Goal: Task Accomplishment & Management: Complete application form

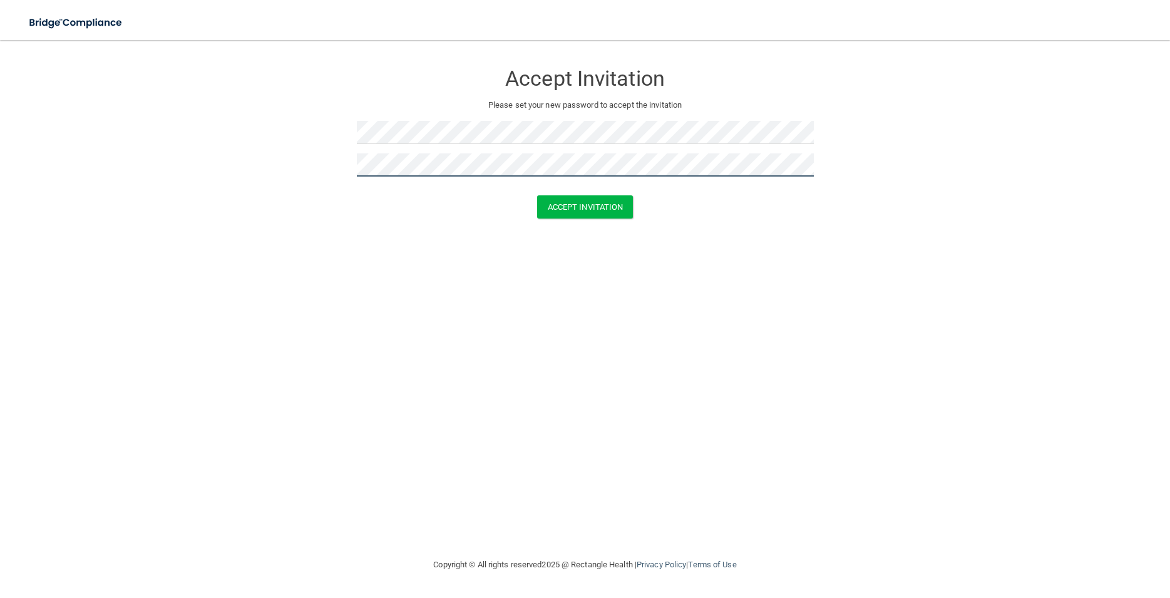
click at [537, 195] on button "Accept Invitation" at bounding box center [585, 206] width 96 height 23
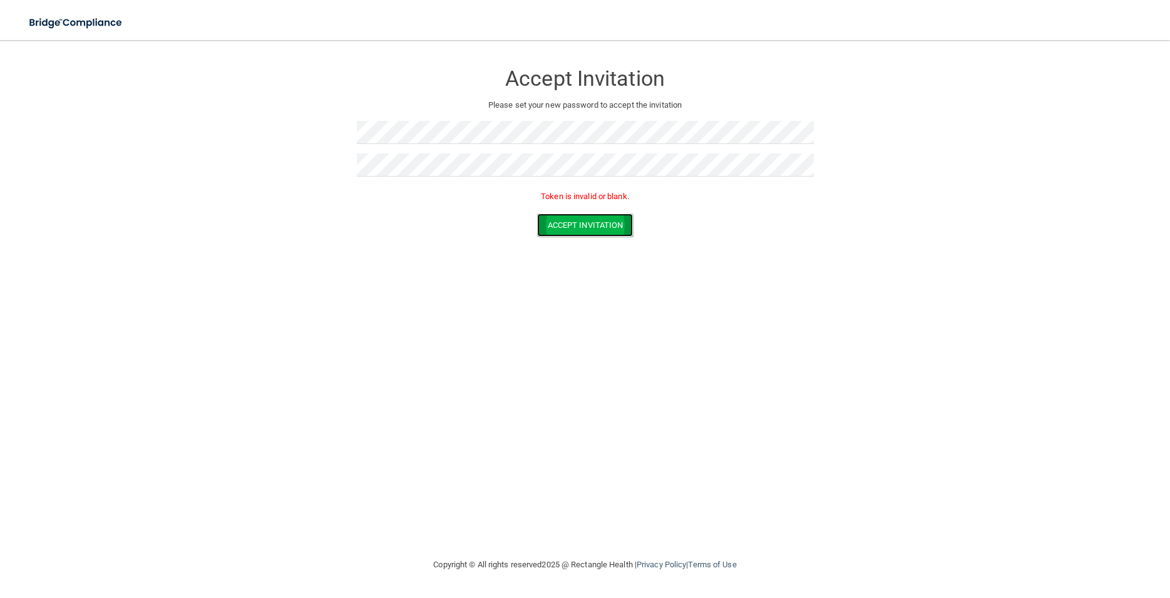
click at [600, 220] on button "Accept Invitation" at bounding box center [585, 224] width 96 height 23
click at [424, 205] on div "Token is invalid or blank." at bounding box center [585, 200] width 457 height 28
click at [537, 213] on button "Accept Invitation" at bounding box center [585, 224] width 96 height 23
click at [584, 220] on button "Accept Invitation" at bounding box center [585, 224] width 96 height 23
click at [905, 453] on div "Accept Invitation Please set your new password to accept the invitation Token i…" at bounding box center [585, 299] width 1120 height 492
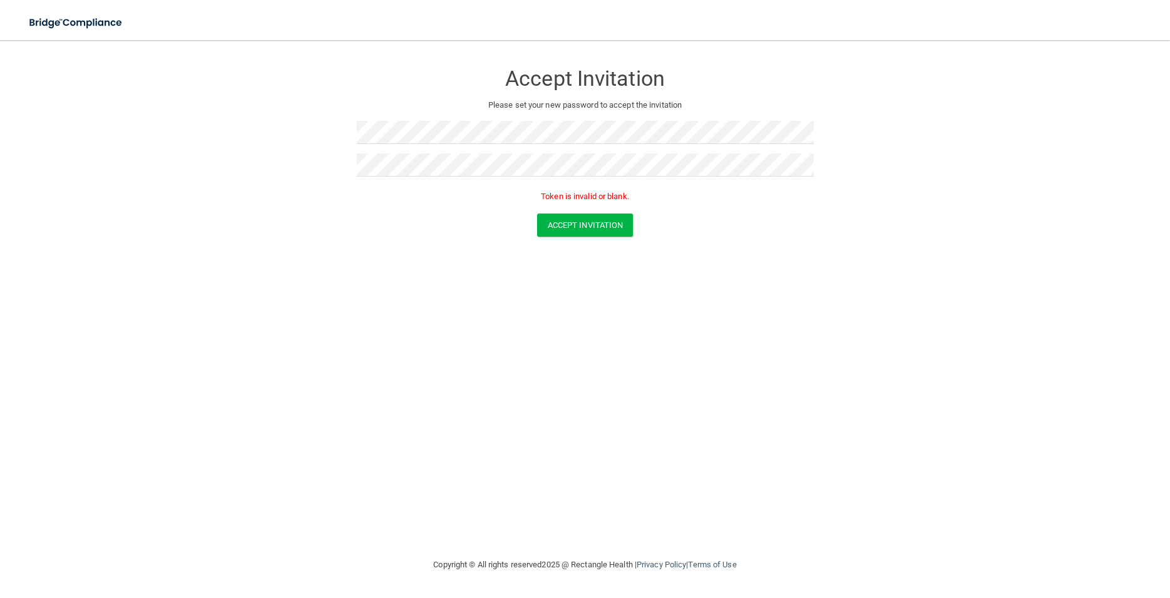
click at [1066, 565] on footer "Copyright © All rights reserved 2025 @ Rectangle Health | Privacy Policy | Term…" at bounding box center [585, 565] width 1120 height 41
click at [610, 224] on button "Accept Invitation" at bounding box center [585, 224] width 96 height 23
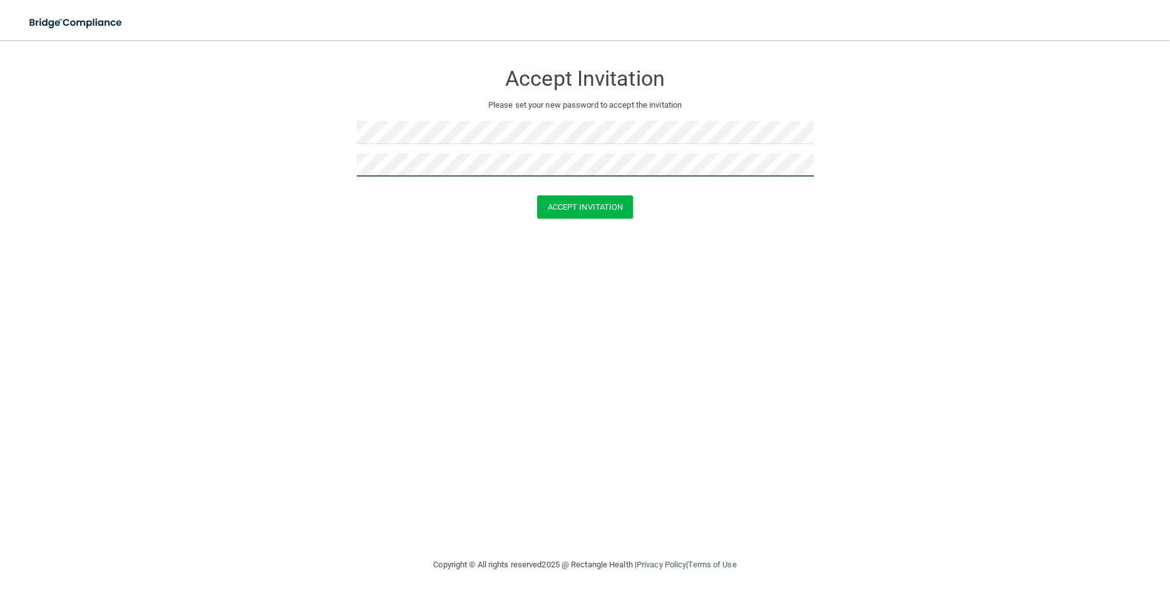
click at [537, 195] on button "Accept Invitation" at bounding box center [585, 206] width 96 height 23
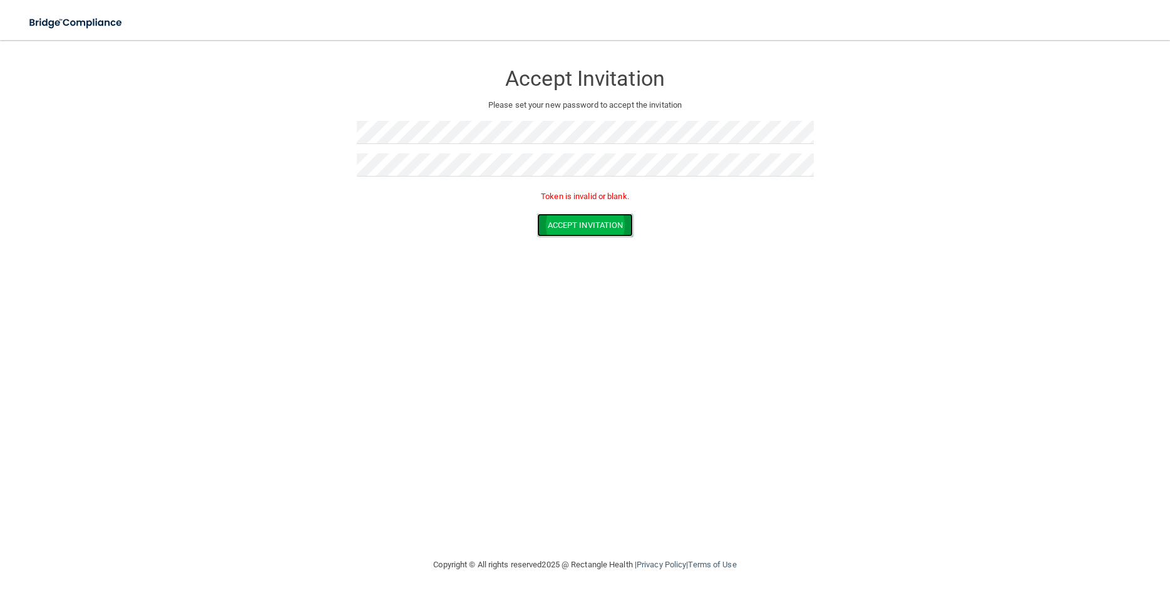
click at [583, 229] on button "Accept Invitation" at bounding box center [585, 224] width 96 height 23
click at [587, 289] on div "Accept Invitation Please set your new password to accept the invitation Token i…" at bounding box center [585, 299] width 1120 height 492
click at [593, 222] on button "Accept Invitation" at bounding box center [585, 224] width 96 height 23
click at [453, 150] on div at bounding box center [585, 137] width 457 height 33
click at [555, 205] on button "Accept Invitation" at bounding box center [585, 206] width 96 height 23
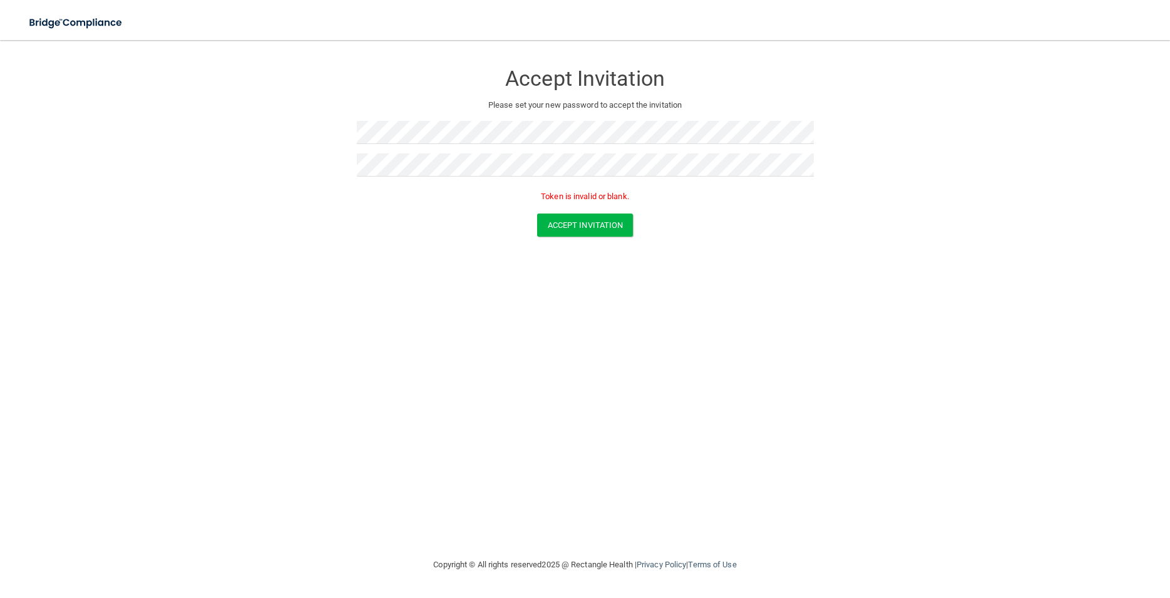
click at [483, 185] on div at bounding box center [585, 169] width 457 height 33
click at [537, 213] on button "Accept Invitation" at bounding box center [585, 224] width 96 height 23
click at [580, 226] on button "Accept Invitation" at bounding box center [585, 224] width 96 height 23
click at [480, 226] on form "Accept Invitation Please set your new password to accept the invitation Accept …" at bounding box center [585, 143] width 1120 height 181
click at [459, 178] on div at bounding box center [585, 169] width 457 height 33
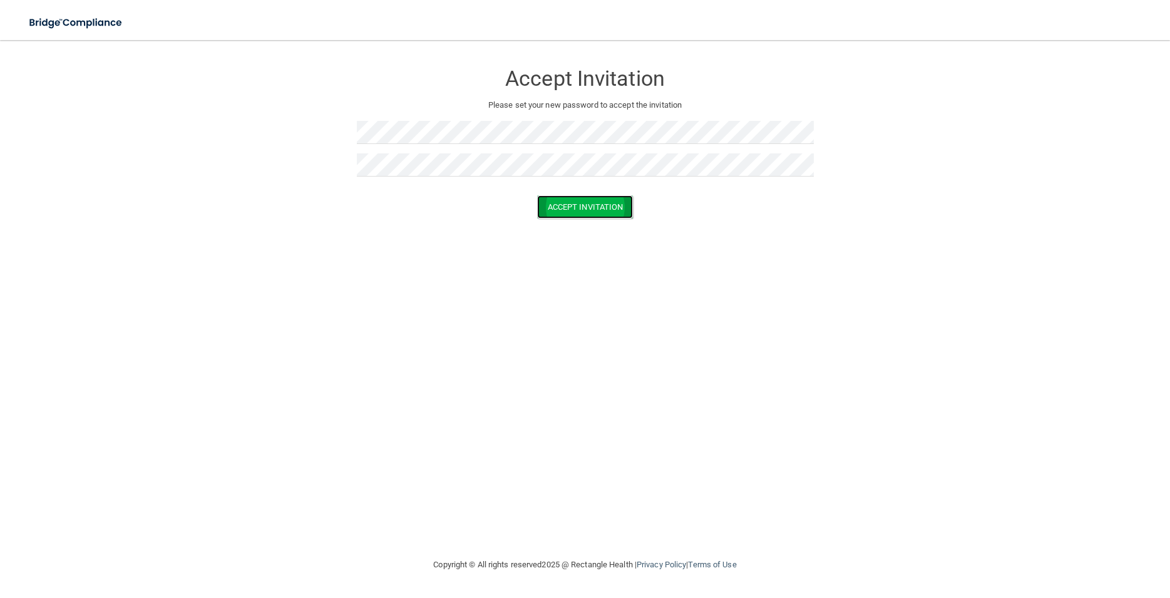
click at [586, 208] on button "Accept Invitation" at bounding box center [585, 206] width 96 height 23
click at [460, 299] on div "Accept Invitation Please set your new password to accept the invitation Token i…" at bounding box center [585, 299] width 1120 height 492
click at [420, 282] on div "Accept Invitation Please set your new password to accept the invitation Token i…" at bounding box center [585, 299] width 1120 height 492
click at [573, 200] on p "Token is invalid or blank." at bounding box center [585, 196] width 457 height 15
drag, startPoint x: 599, startPoint y: 196, endPoint x: 804, endPoint y: 203, distance: 204.9
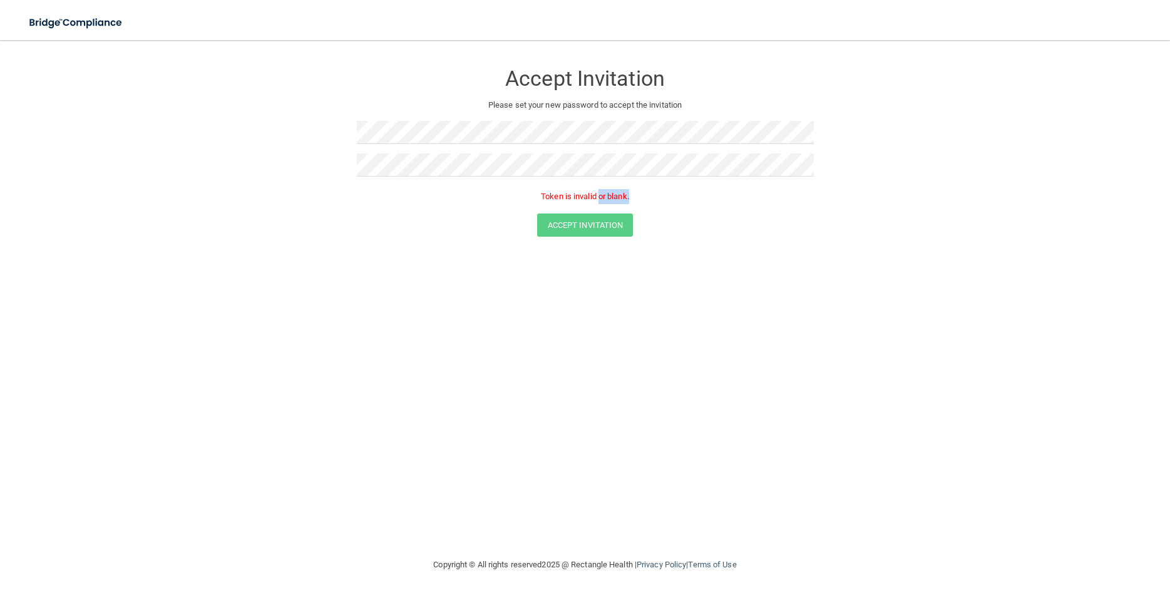
click at [804, 203] on p "Token is invalid or blank." at bounding box center [585, 196] width 457 height 15
click at [849, 422] on div "Accept Invitation Please set your new password to accept the invitation Token i…" at bounding box center [585, 299] width 1120 height 492
drag, startPoint x: 869, startPoint y: 353, endPoint x: 843, endPoint y: 357, distance: 25.9
click at [869, 354] on div "Accept Invitation Please set your new password to accept the invitation Token i…" at bounding box center [585, 299] width 1120 height 492
click at [552, 403] on div "Accept Invitation Please set your new password to accept the invitation Token i…" at bounding box center [585, 299] width 1120 height 492
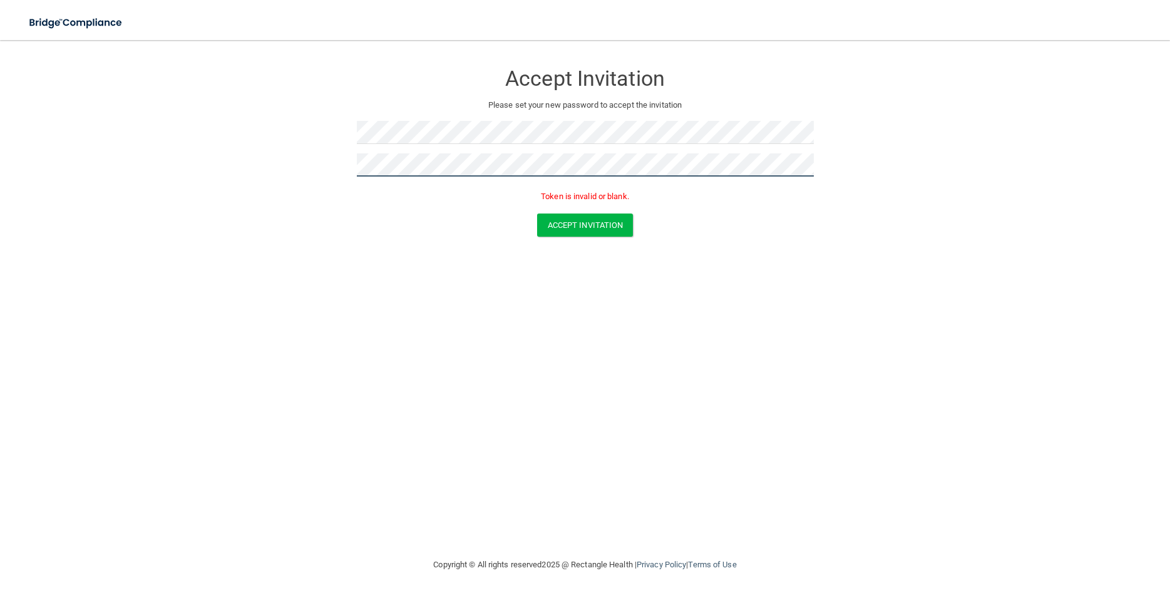
click at [537, 213] on button "Accept Invitation" at bounding box center [585, 224] width 96 height 23
click at [574, 218] on button "Accept Invitation" at bounding box center [585, 224] width 96 height 23
click at [1020, 121] on form "Accept Invitation Please set your new password to accept the invitation Token i…" at bounding box center [585, 152] width 1120 height 199
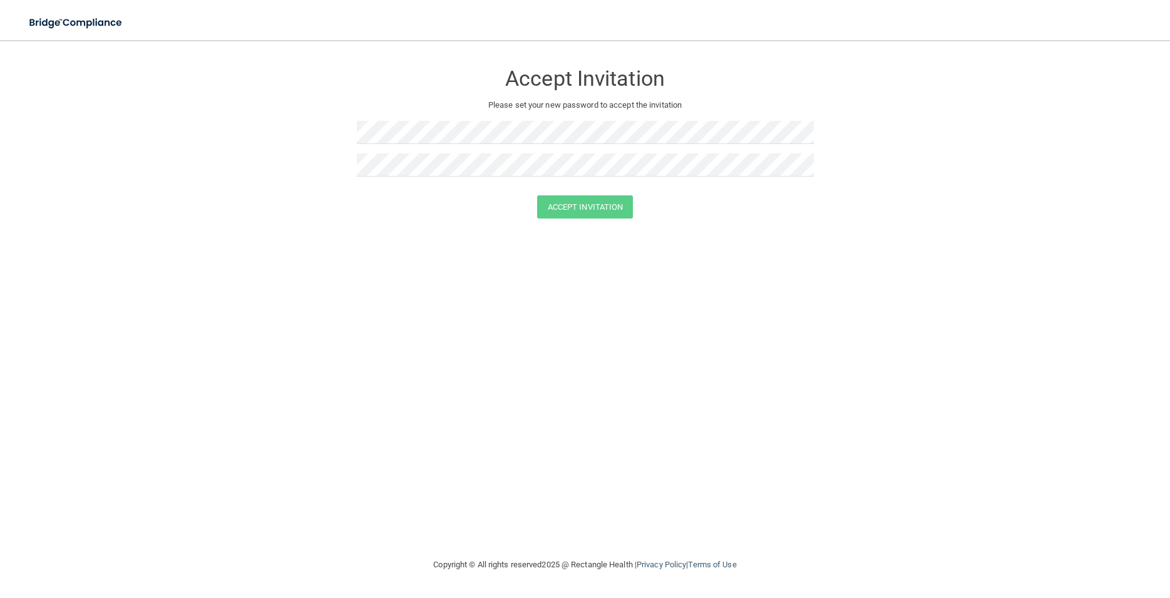
click at [391, 178] on div at bounding box center [585, 169] width 457 height 33
click at [563, 212] on button "Accept Invitation" at bounding box center [585, 206] width 96 height 23
click at [565, 230] on button "Accept Invitation" at bounding box center [585, 224] width 96 height 23
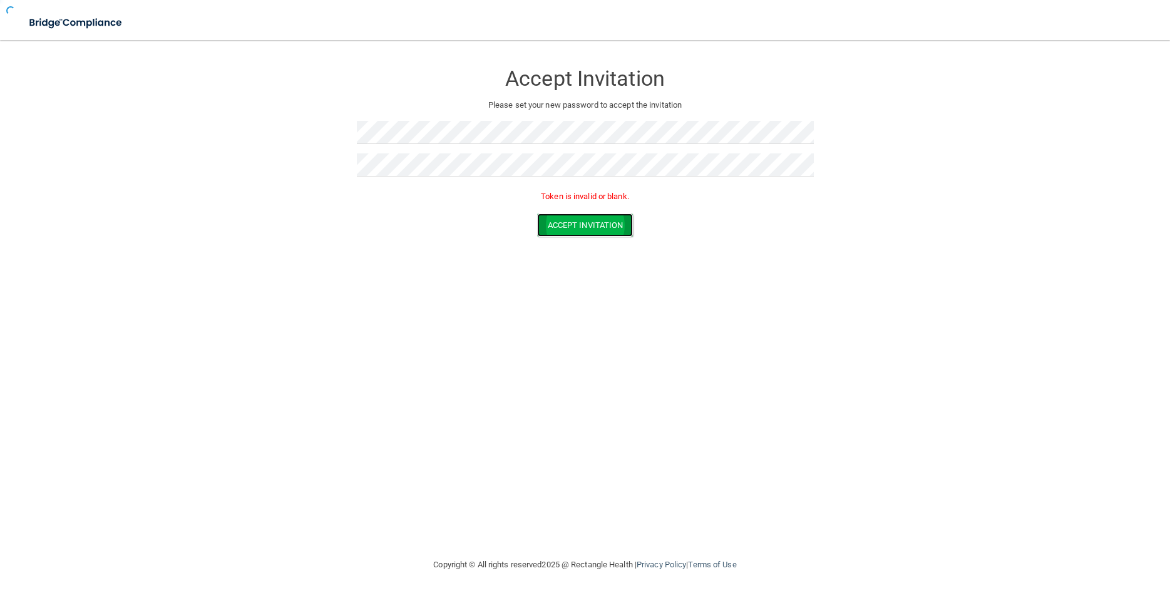
click at [565, 230] on button "Accept Invitation" at bounding box center [585, 224] width 96 height 23
click at [565, 227] on button "Accept Invitation" at bounding box center [585, 224] width 96 height 23
click at [75, 24] on img at bounding box center [76, 23] width 115 height 26
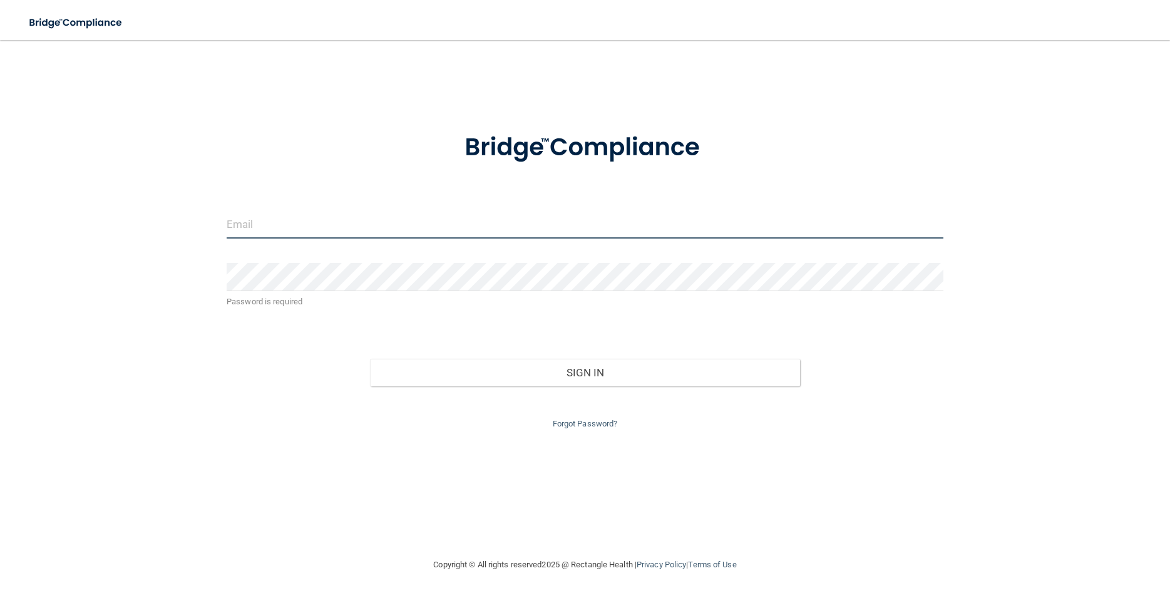
click at [311, 227] on input "email" at bounding box center [585, 224] width 717 height 28
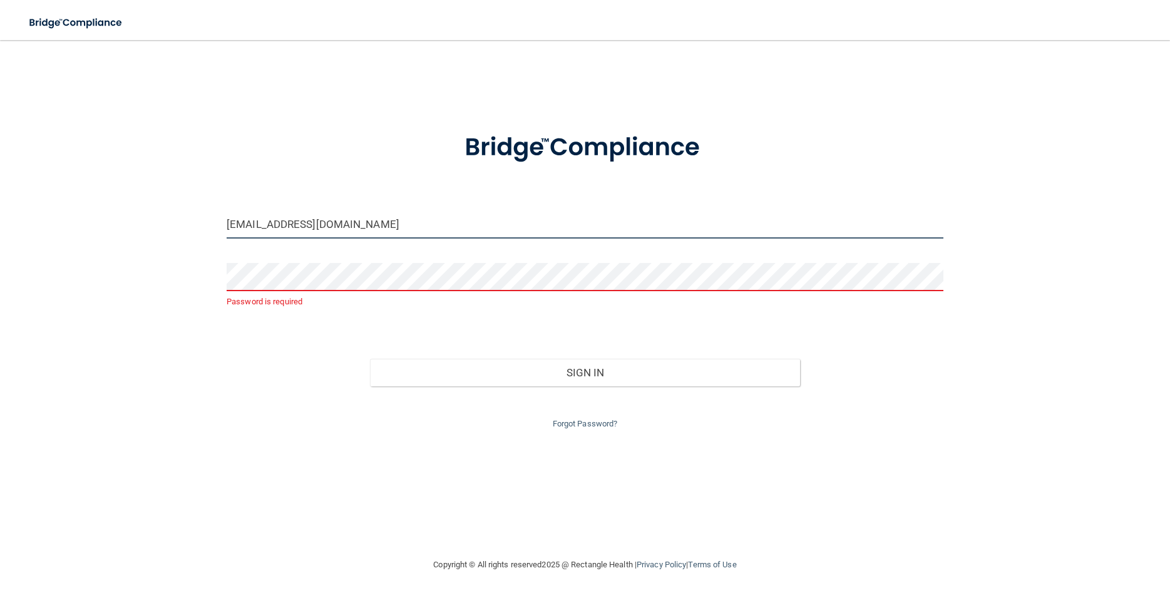
type input "[EMAIL_ADDRESS][DOMAIN_NAME]"
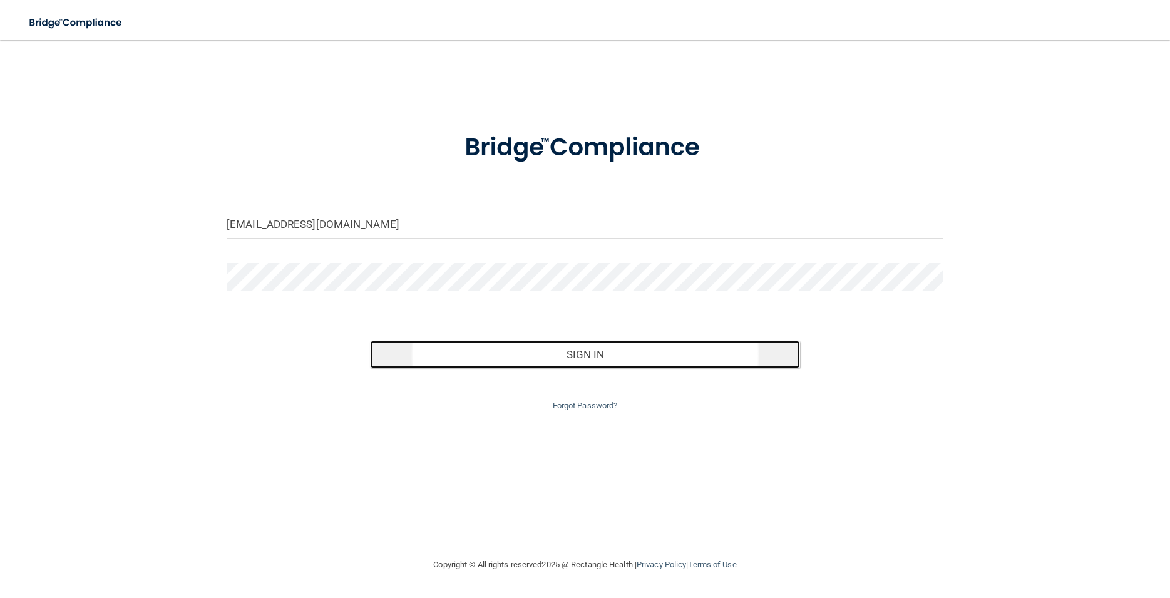
click at [532, 352] on button "Sign In" at bounding box center [585, 355] width 430 height 28
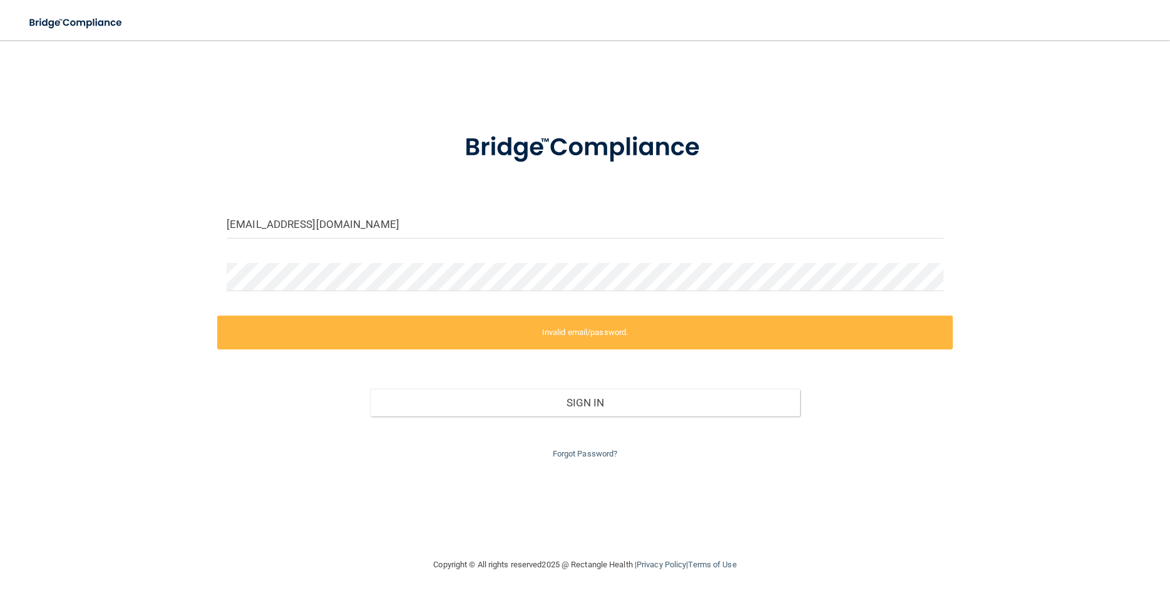
click at [584, 449] on div "Forgot Password?" at bounding box center [585, 438] width 736 height 45
click at [591, 457] on link "Forgot Password?" at bounding box center [585, 453] width 65 height 9
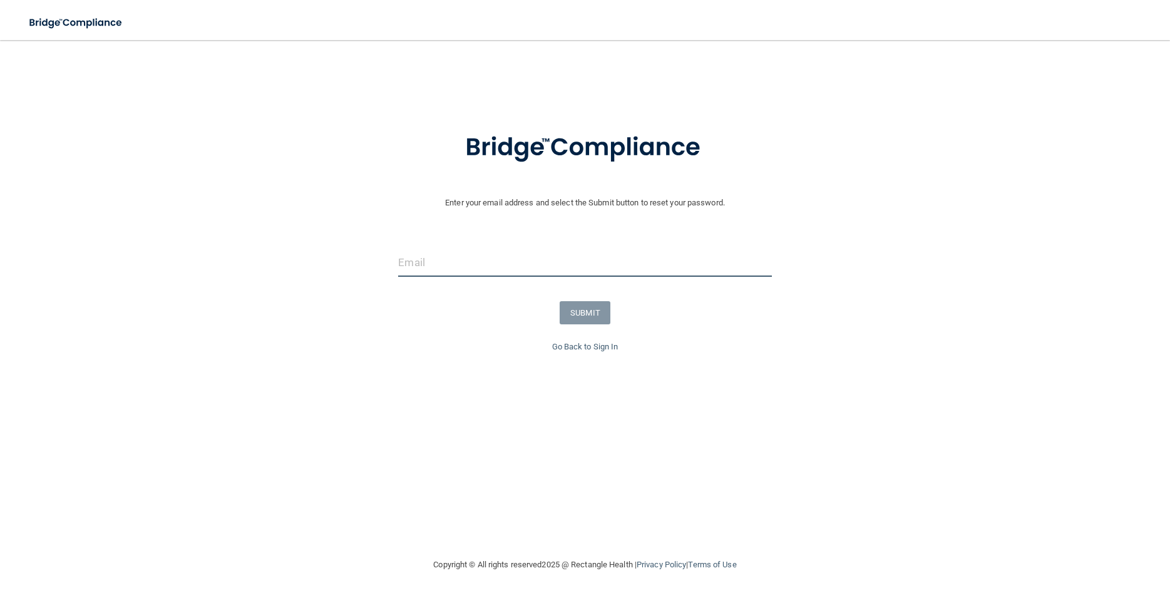
click at [505, 267] on input "email" at bounding box center [584, 263] width 373 height 28
type input "[EMAIL_ADDRESS][DOMAIN_NAME]"
click at [582, 317] on button "SUBMIT" at bounding box center [585, 312] width 51 height 23
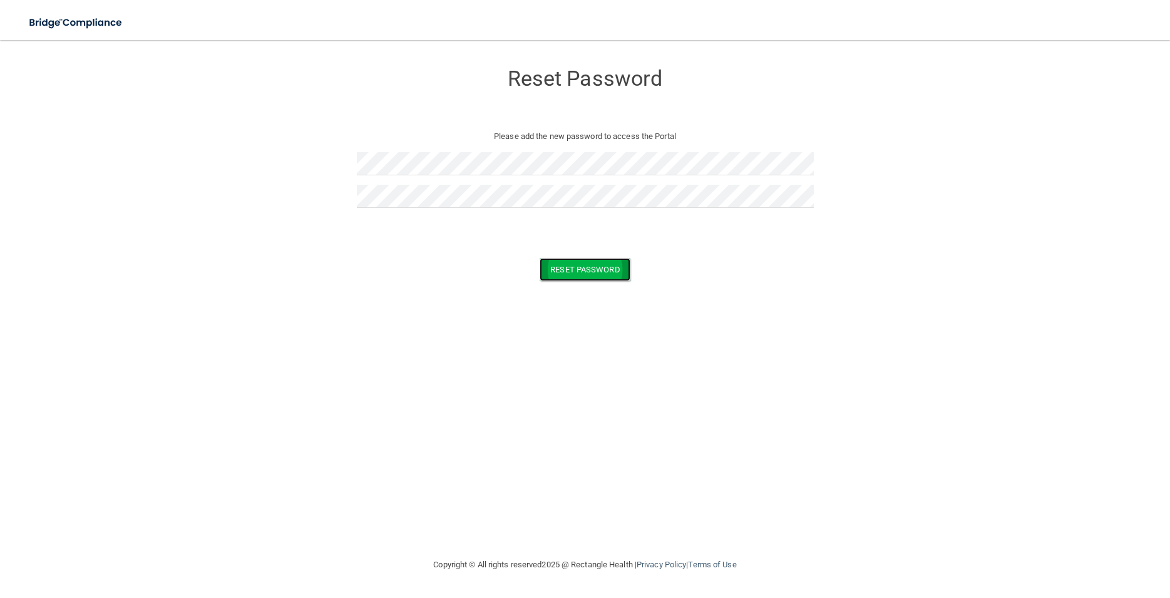
click at [565, 264] on button "Reset Password" at bounding box center [585, 269] width 90 height 23
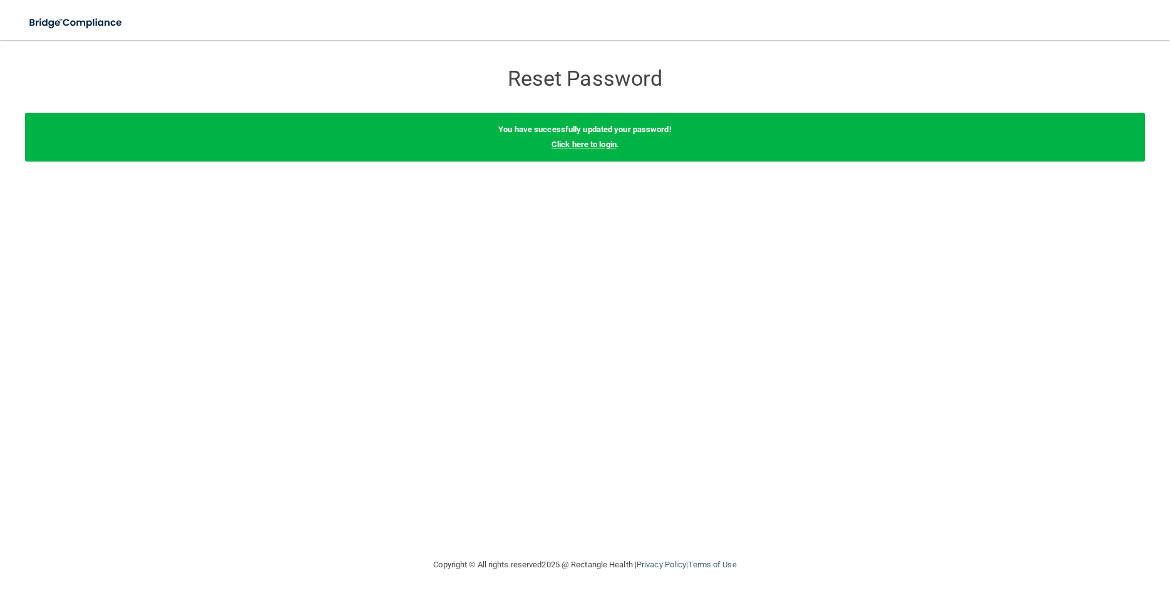
click at [587, 144] on link "Click here to login" at bounding box center [584, 144] width 65 height 9
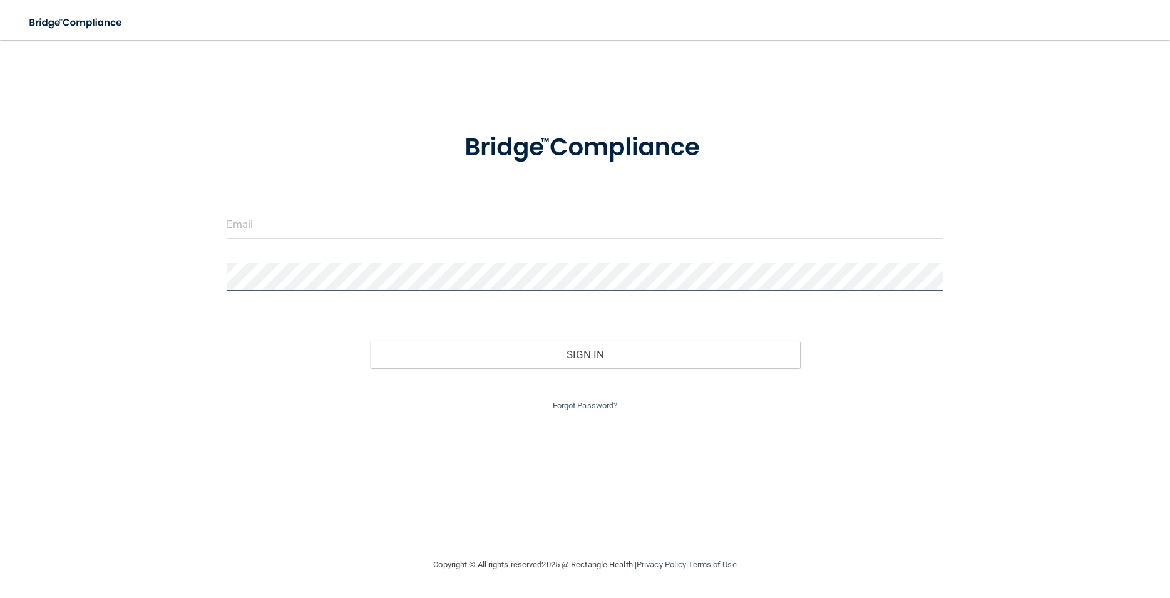
click at [370, 341] on button "Sign In" at bounding box center [585, 355] width 430 height 28
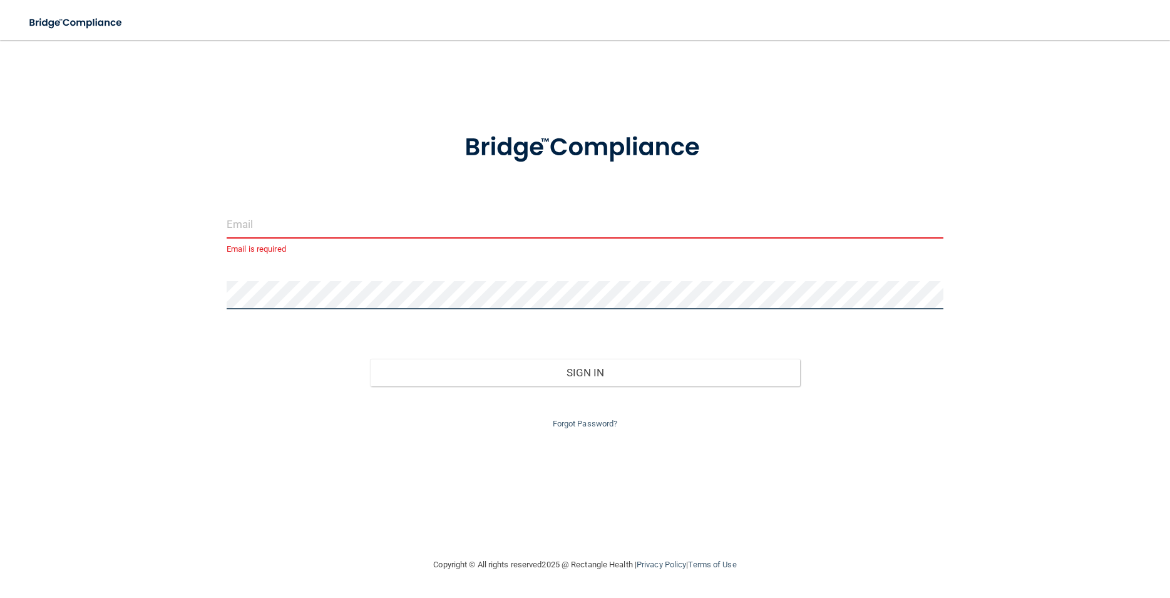
click at [370, 359] on button "Sign In" at bounding box center [585, 373] width 430 height 28
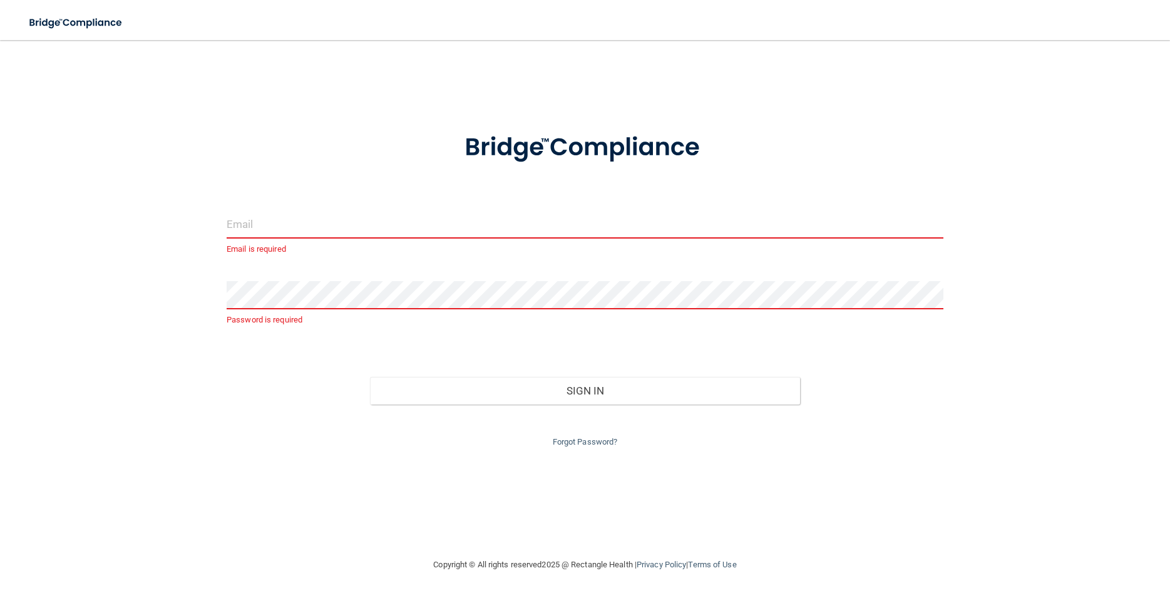
click at [323, 237] on input "email" at bounding box center [585, 224] width 717 height 28
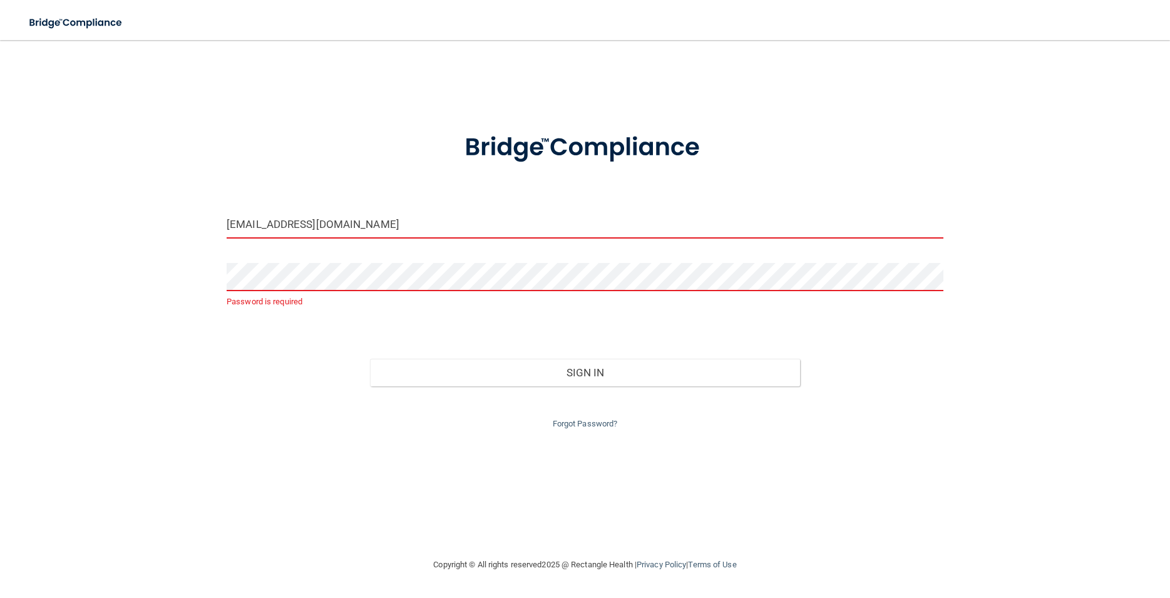
type input "[EMAIL_ADDRESS][DOMAIN_NAME]"
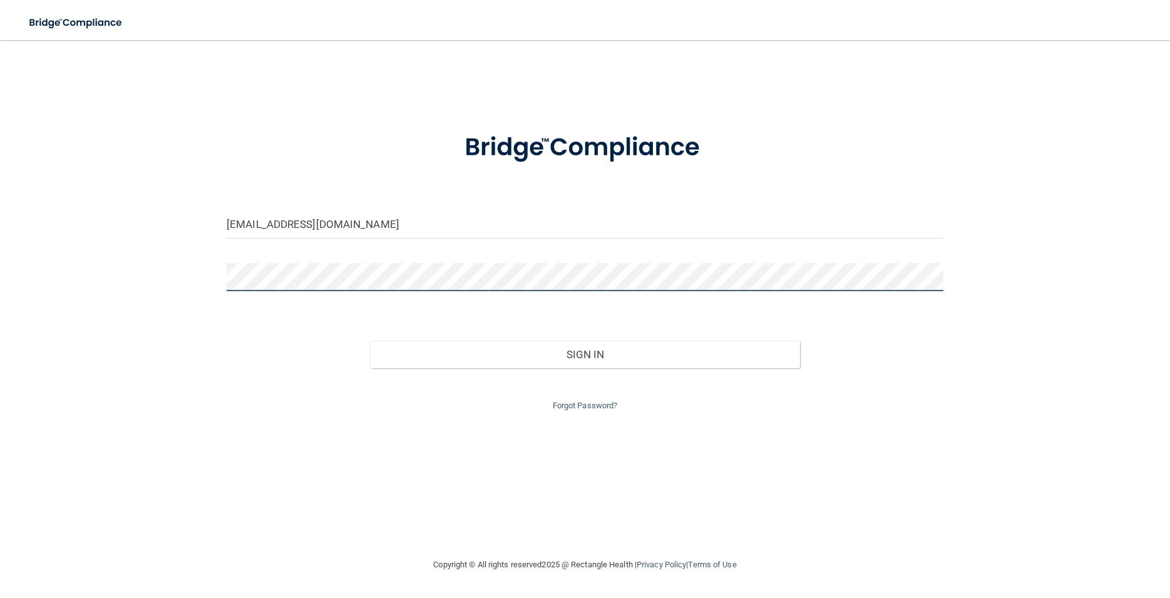
click at [370, 341] on button "Sign In" at bounding box center [585, 355] width 430 height 28
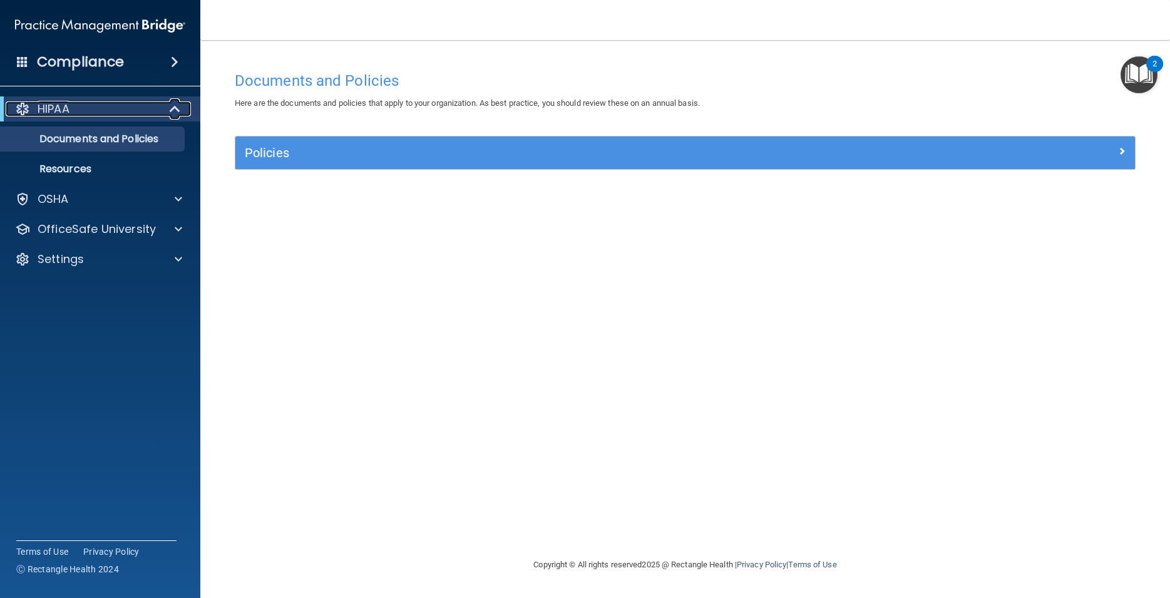
click at [147, 113] on div "HIPAA" at bounding box center [83, 108] width 155 height 15
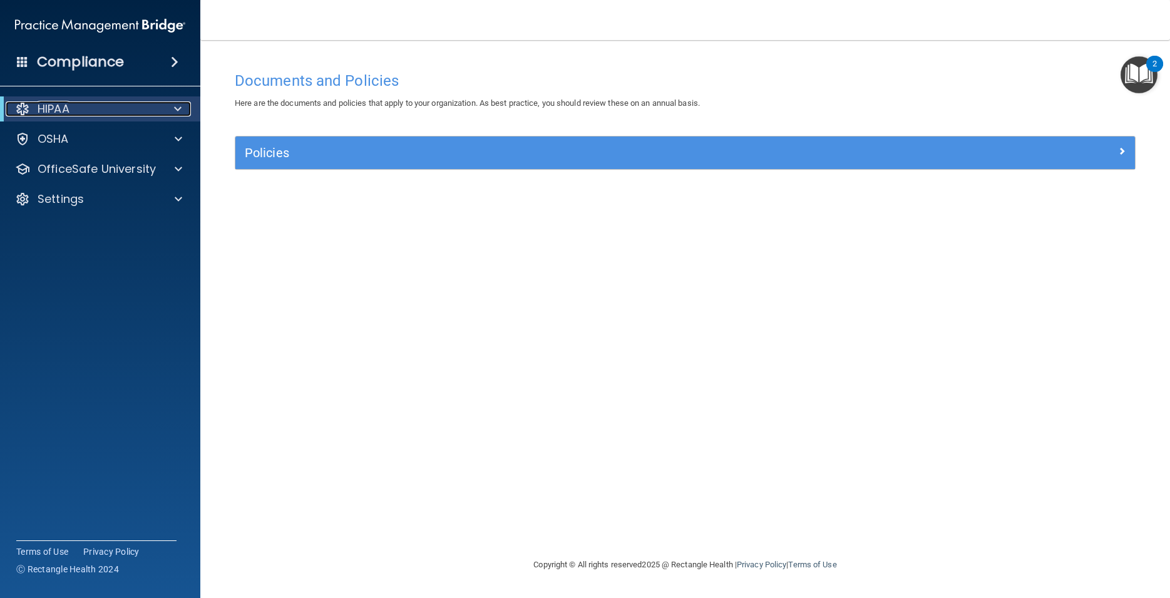
click at [147, 113] on div "HIPAA" at bounding box center [83, 108] width 155 height 15
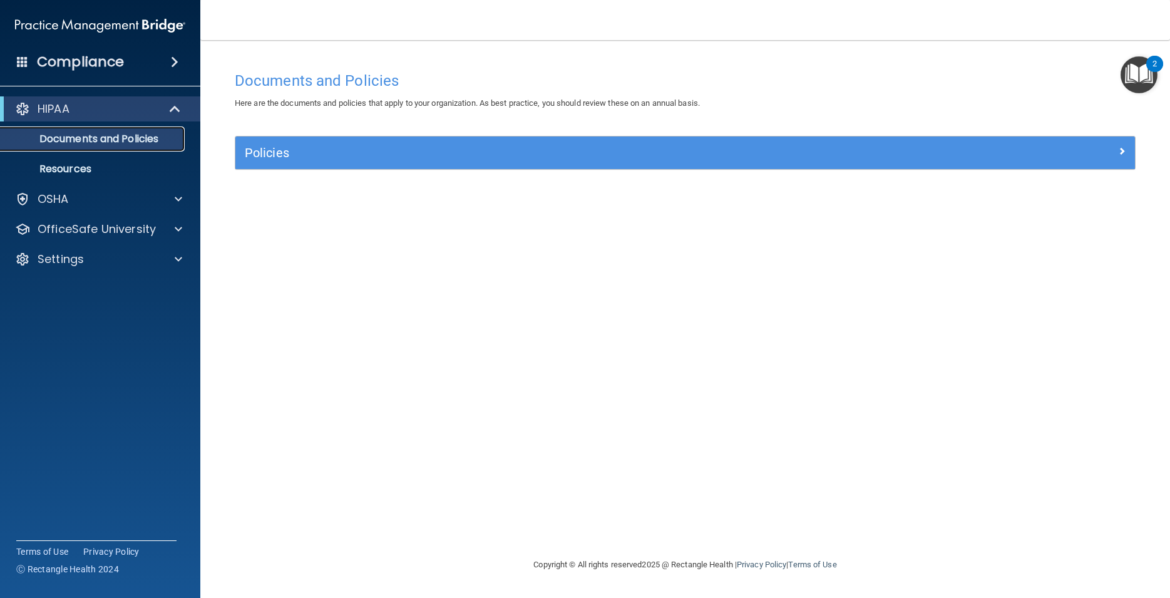
click at [139, 137] on p "Documents and Policies" at bounding box center [93, 139] width 171 height 13
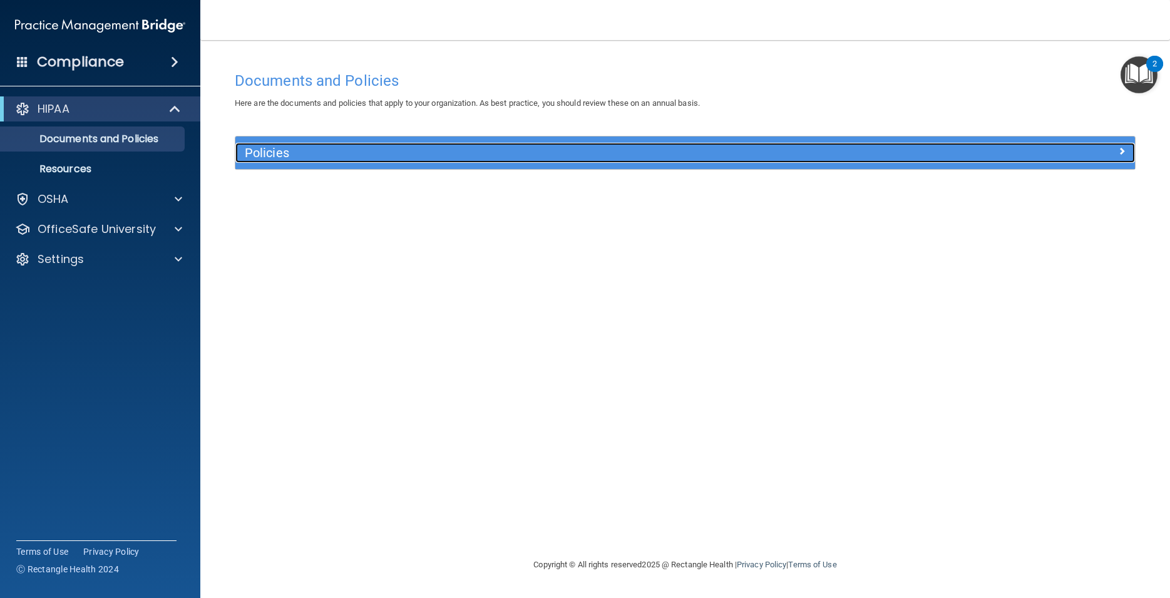
click at [259, 155] on h5 "Policies" at bounding box center [573, 153] width 656 height 14
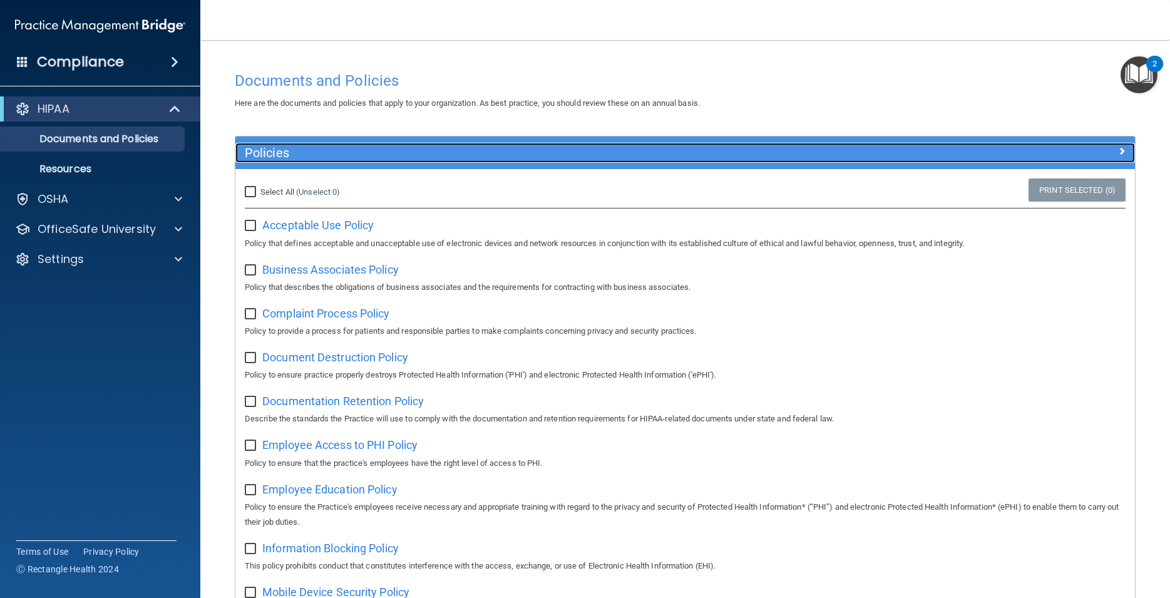
scroll to position [56, 0]
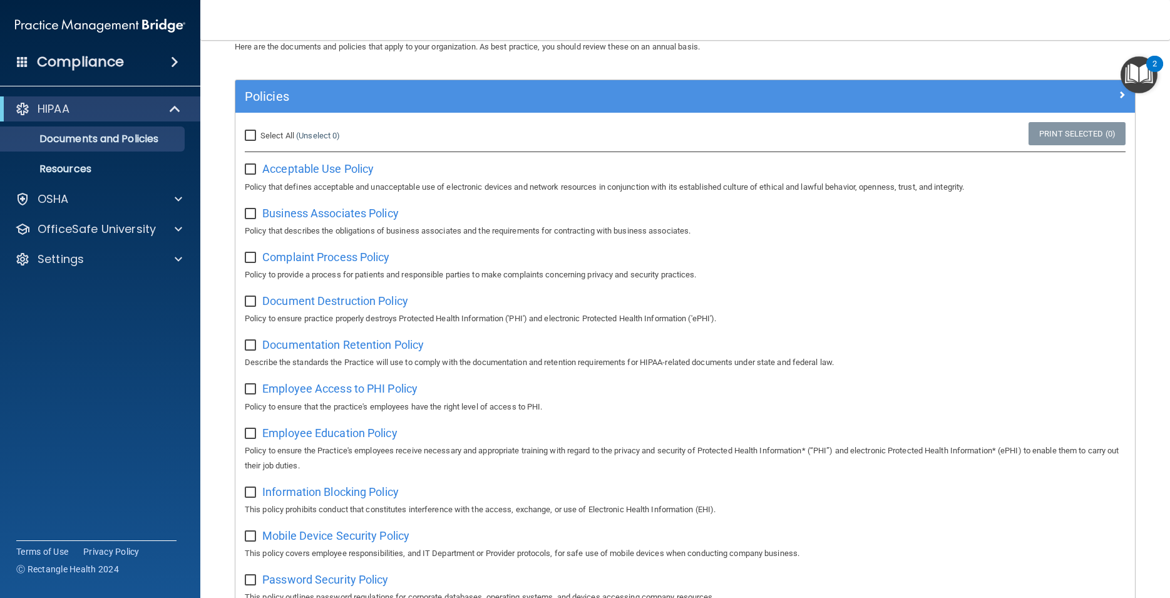
click at [1137, 80] on img "Open Resource Center, 2 new notifications" at bounding box center [1139, 74] width 37 height 37
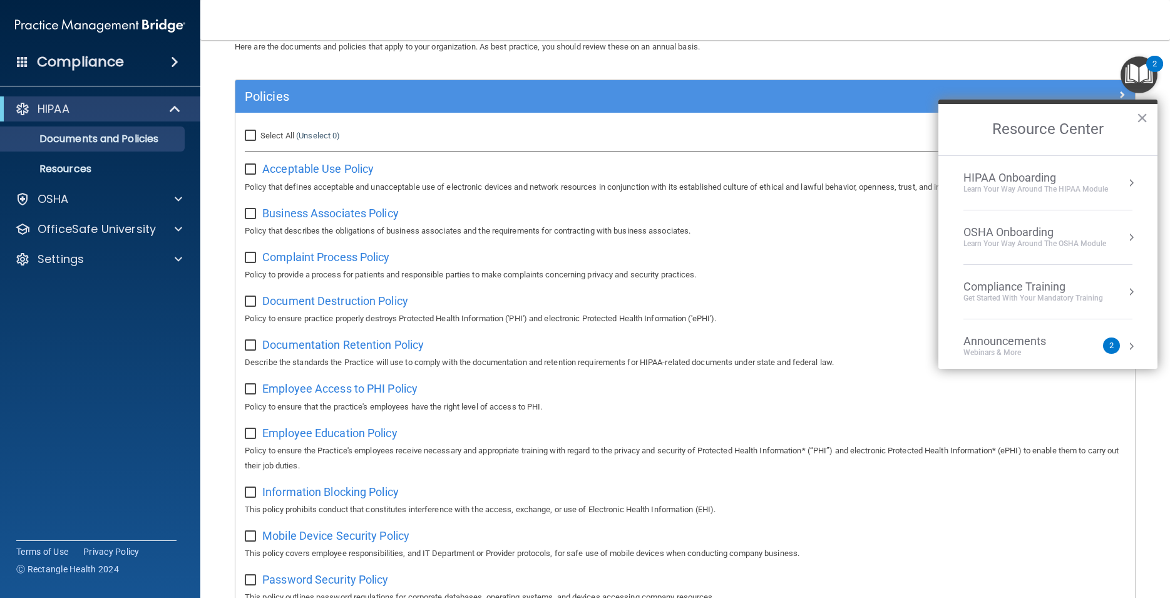
click at [1097, 193] on div "Learn Your Way around the HIPAA module" at bounding box center [1036, 189] width 145 height 11
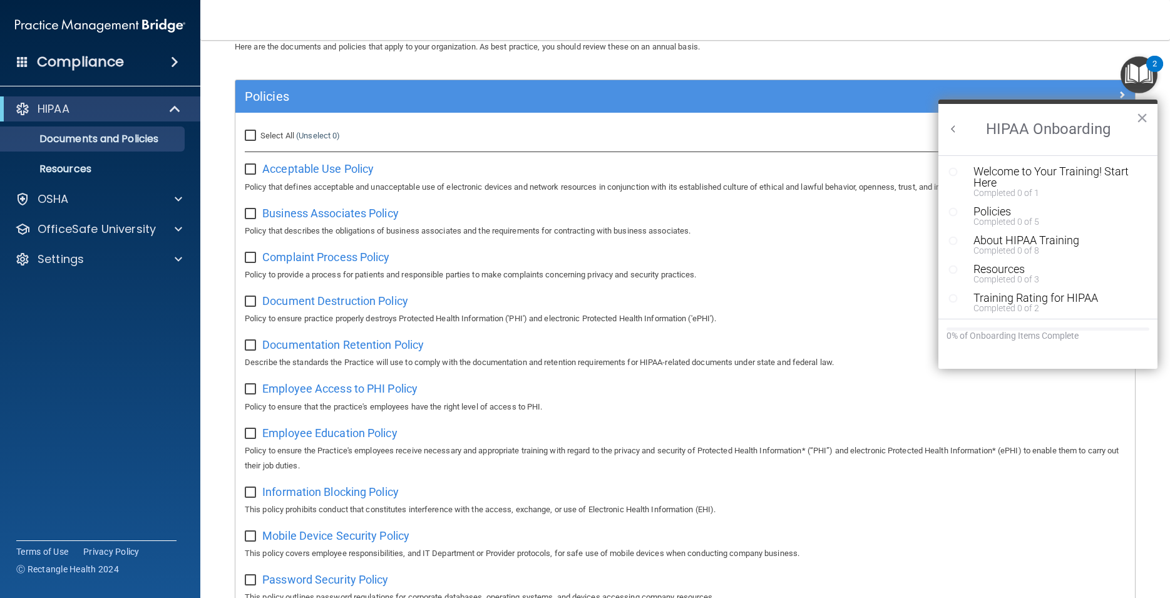
scroll to position [0, 0]
click at [992, 183] on div "Welcome to Your Training! Start Here" at bounding box center [1052, 177] width 157 height 23
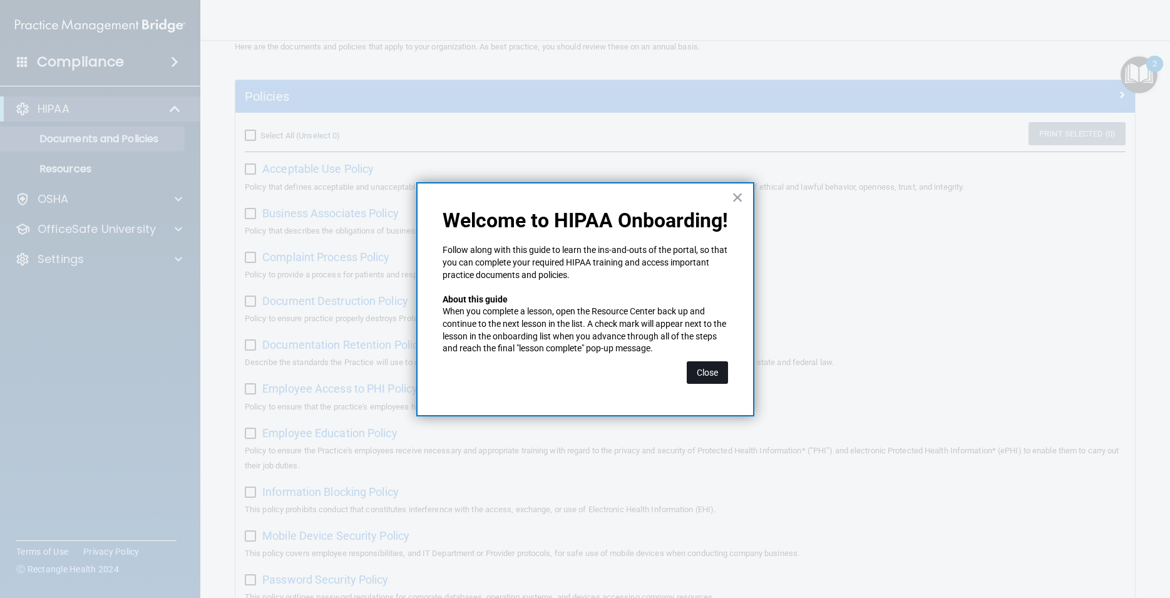
click at [710, 375] on button "Close" at bounding box center [707, 372] width 41 height 23
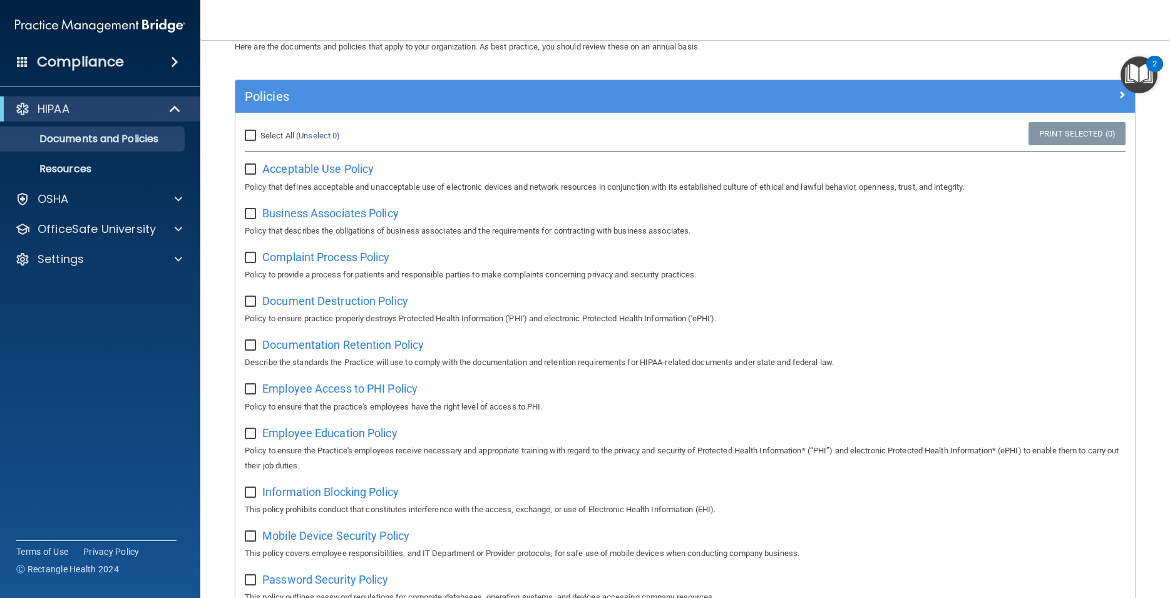
click at [1136, 69] on img "Open Resource Center, 2 new notifications" at bounding box center [1139, 74] width 37 height 37
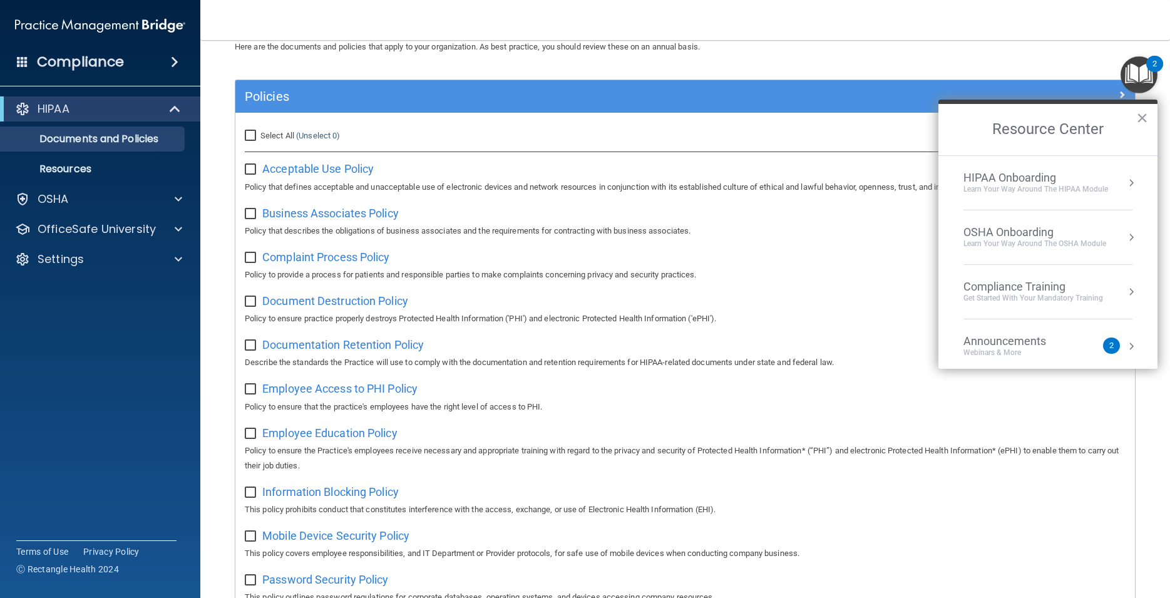
click at [1027, 189] on div "Learn Your Way around the HIPAA module" at bounding box center [1036, 189] width 145 height 11
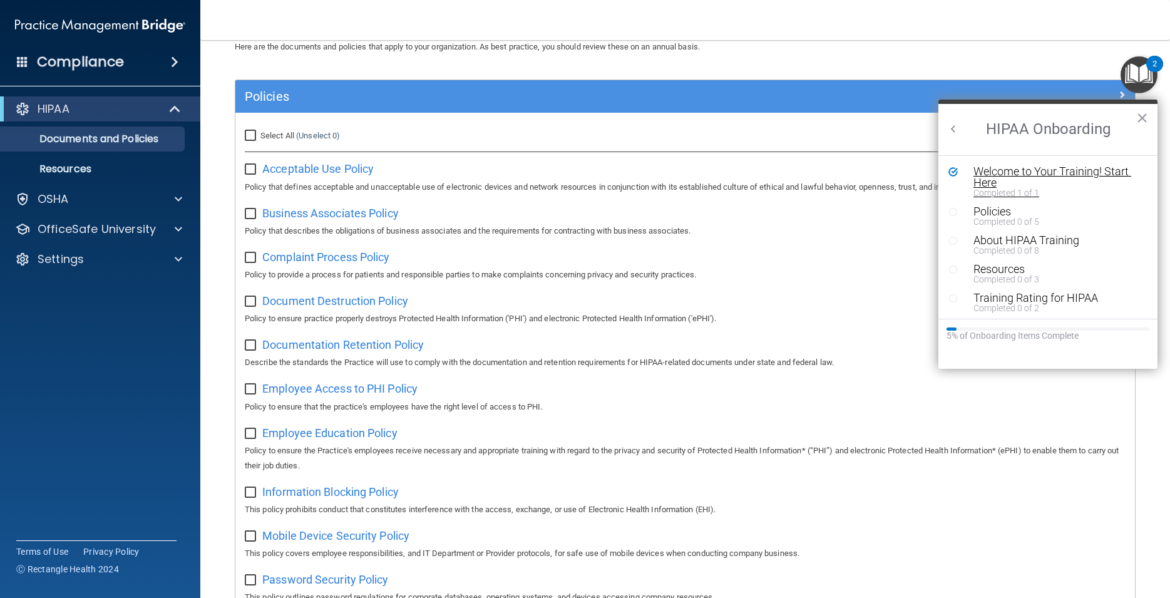
click at [985, 185] on div "Welcome to Your Training! Start Here" at bounding box center [1052, 177] width 157 height 23
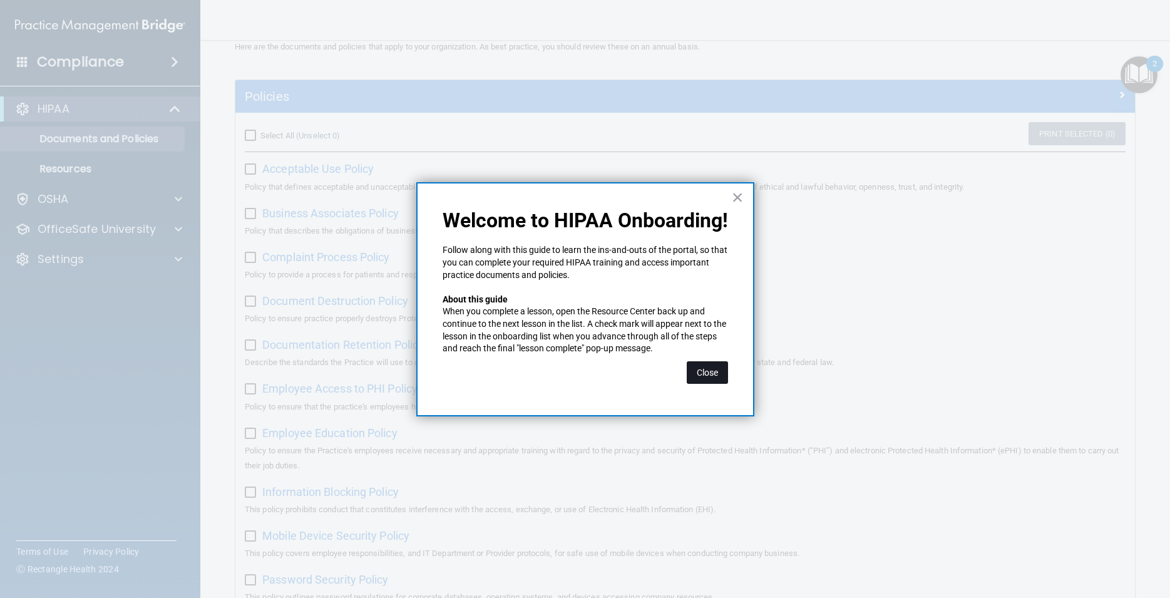
click at [716, 374] on button "Close" at bounding box center [707, 372] width 41 height 23
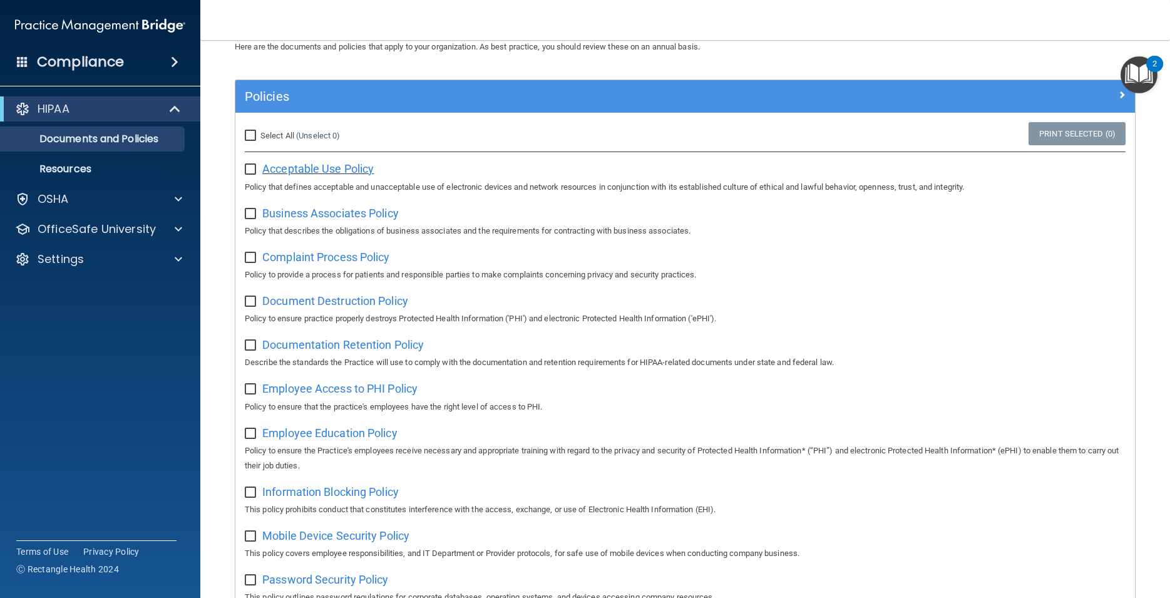
click at [359, 172] on span "Acceptable Use Policy" at bounding box center [317, 168] width 111 height 13
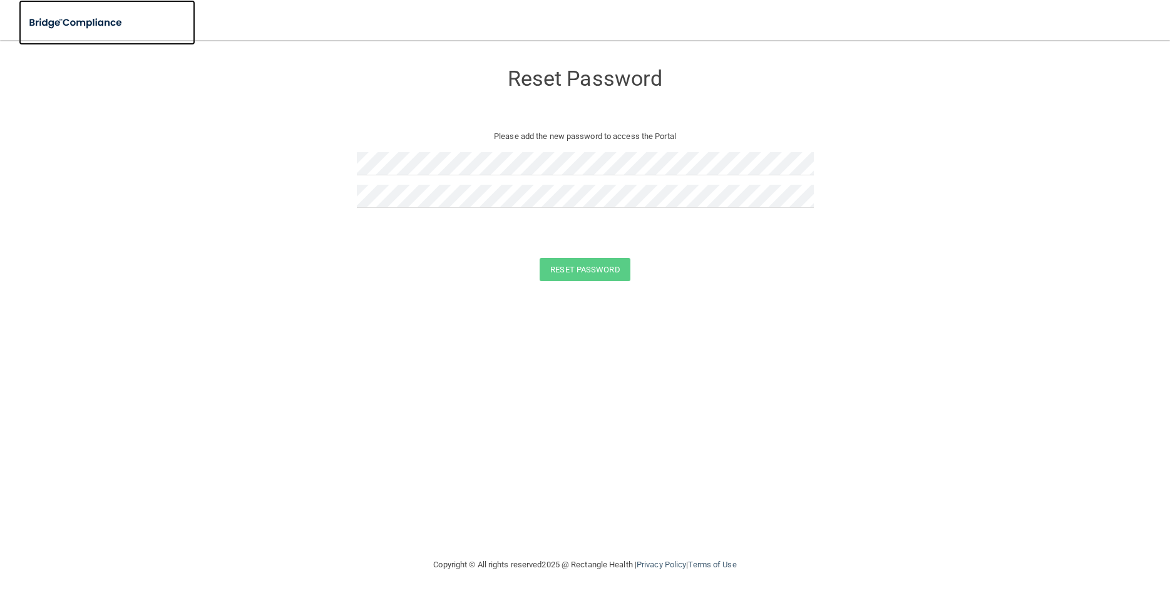
click at [66, 22] on img at bounding box center [76, 23] width 115 height 26
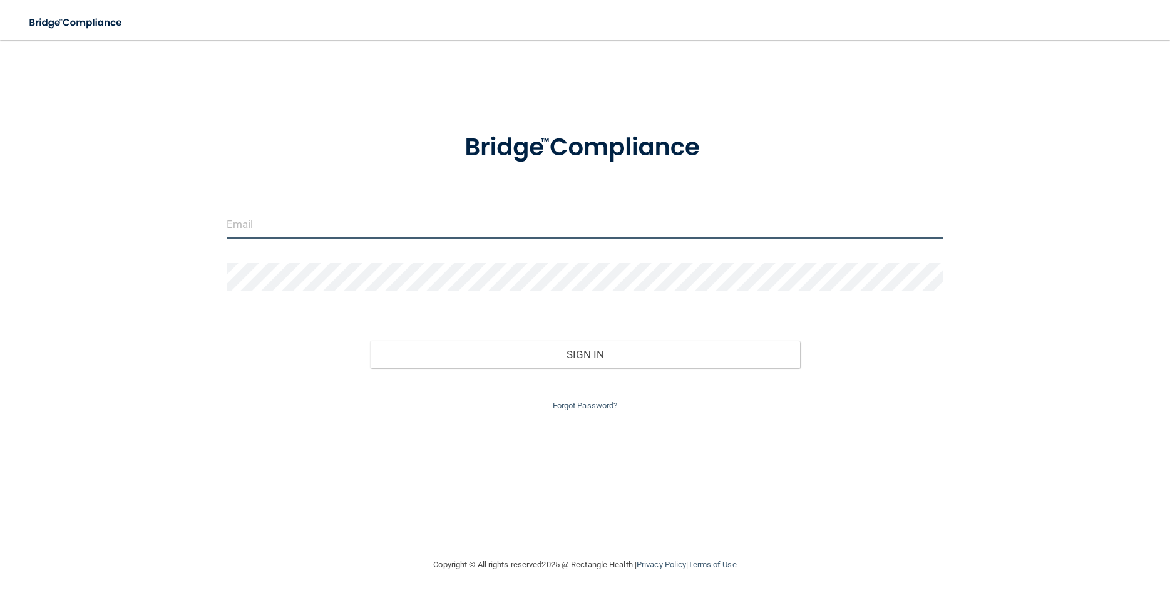
click at [256, 225] on input "email" at bounding box center [585, 224] width 717 height 28
type input "[EMAIL_ADDRESS][DOMAIN_NAME]"
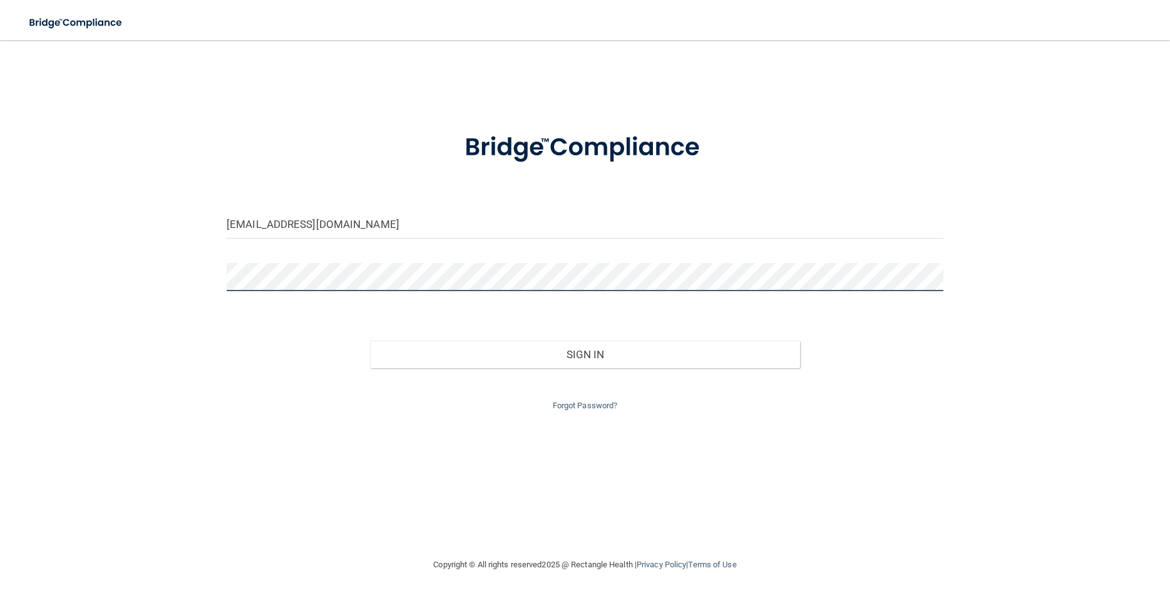
click at [370, 341] on button "Sign In" at bounding box center [585, 355] width 430 height 28
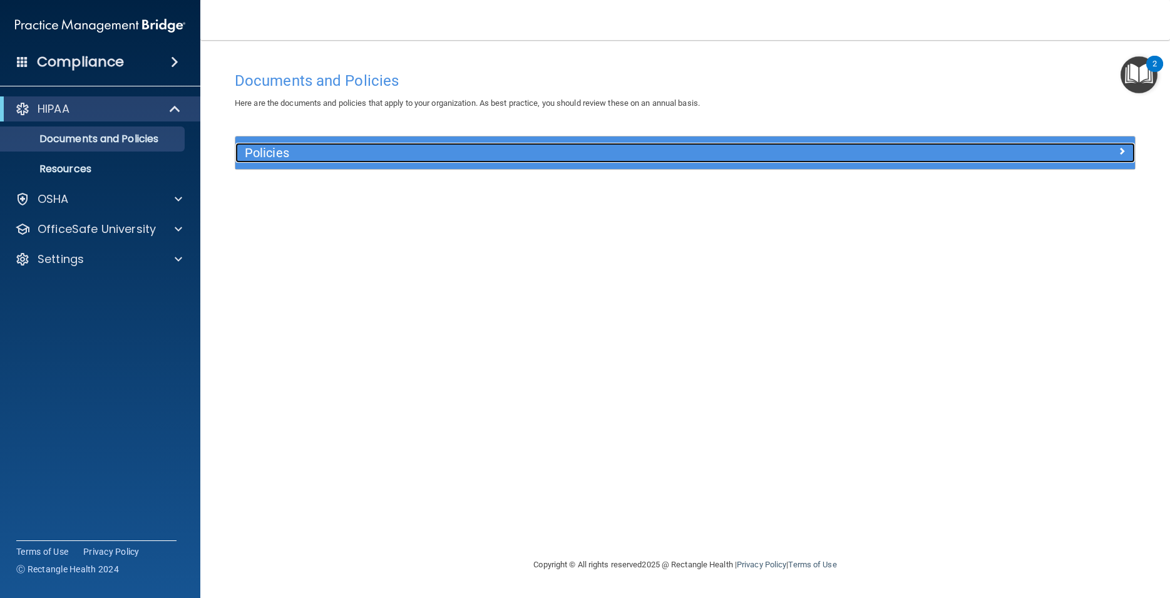
click at [300, 148] on h5 "Policies" at bounding box center [573, 153] width 656 height 14
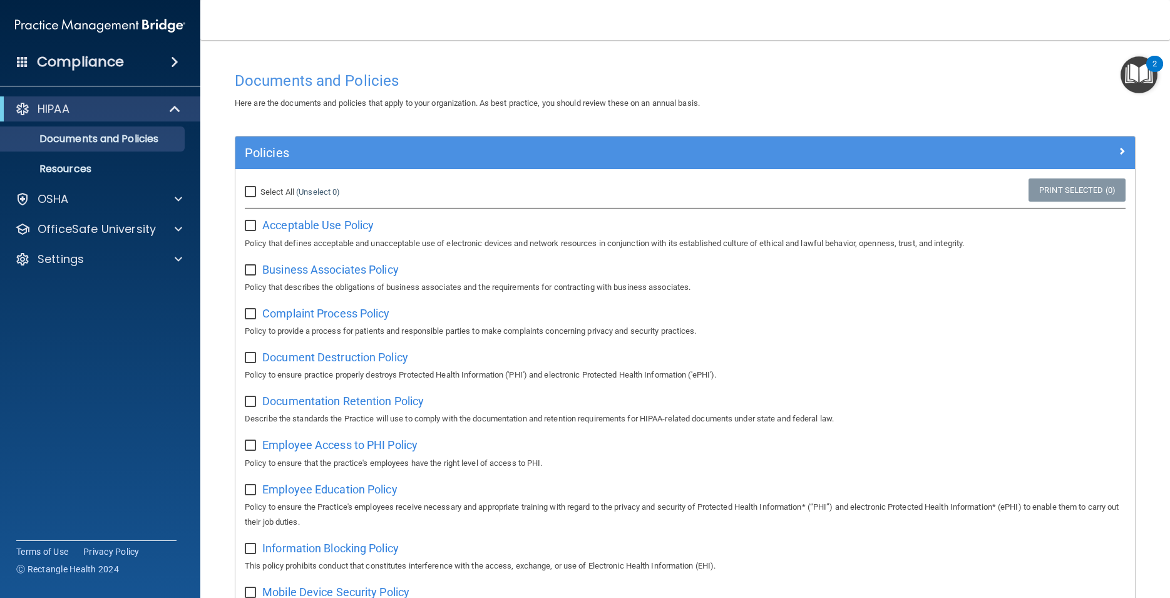
click at [249, 227] on input "checkbox" at bounding box center [252, 226] width 14 height 10
checkbox input "true"
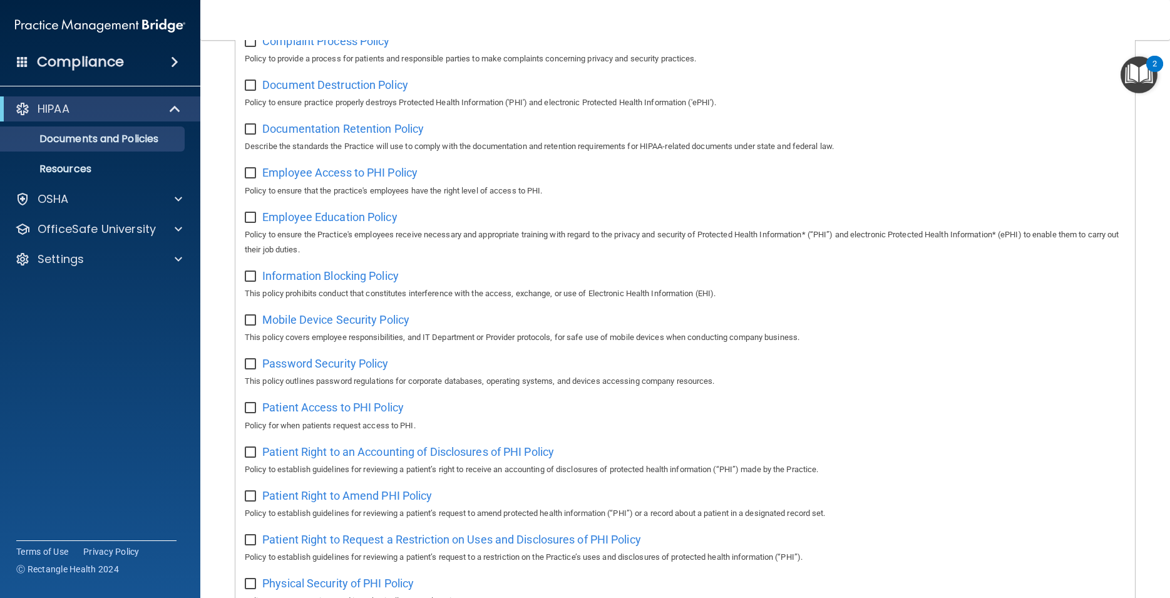
scroll to position [255, 0]
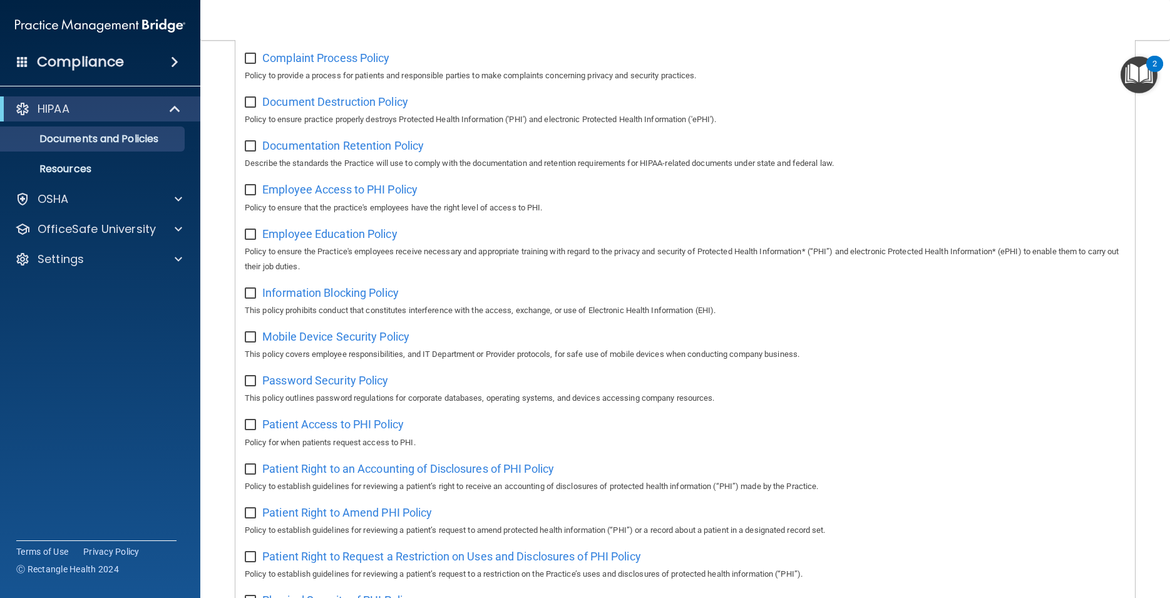
click at [1128, 83] on img "Open Resource Center, 2 new notifications" at bounding box center [1139, 74] width 37 height 37
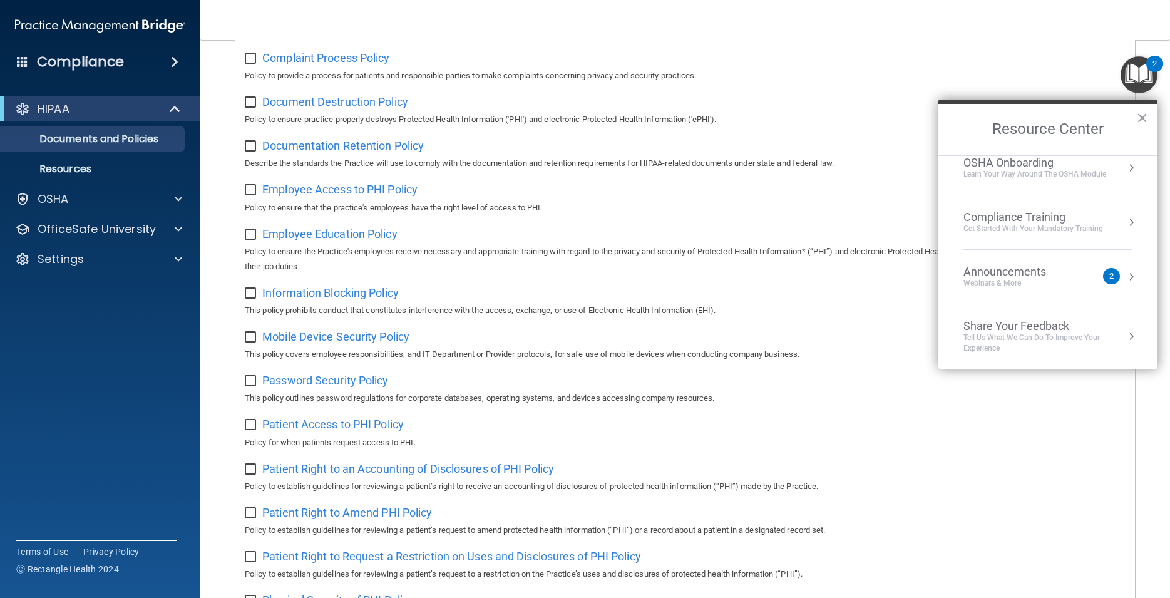
scroll to position [70, 0]
click at [1091, 274] on div "Announcements Webinars & More" at bounding box center [1030, 276] width 133 height 24
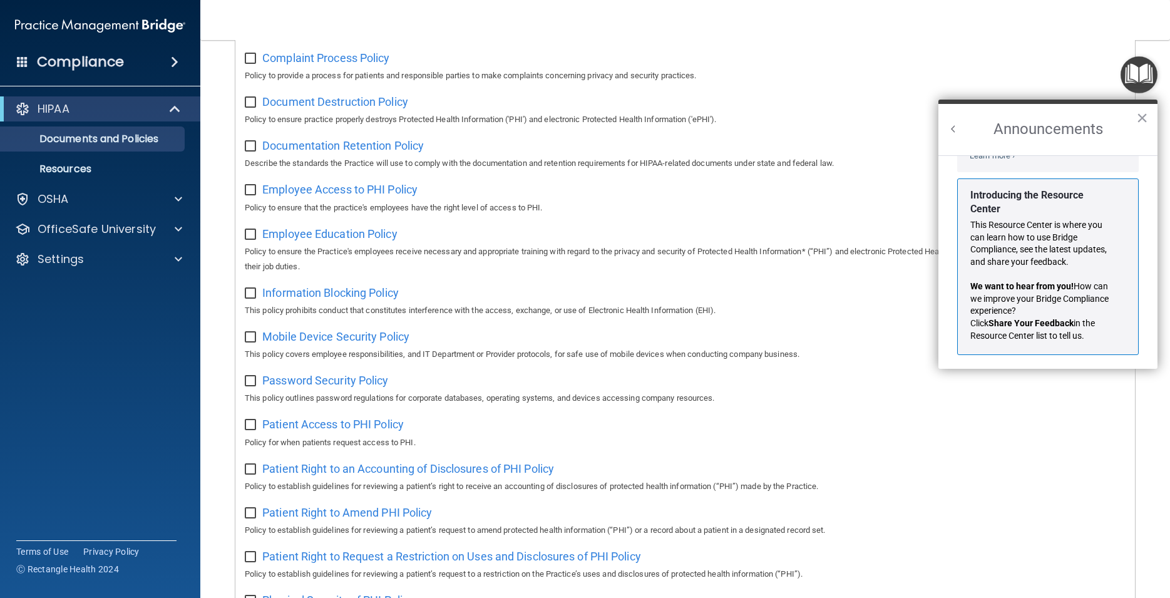
scroll to position [233, 0]
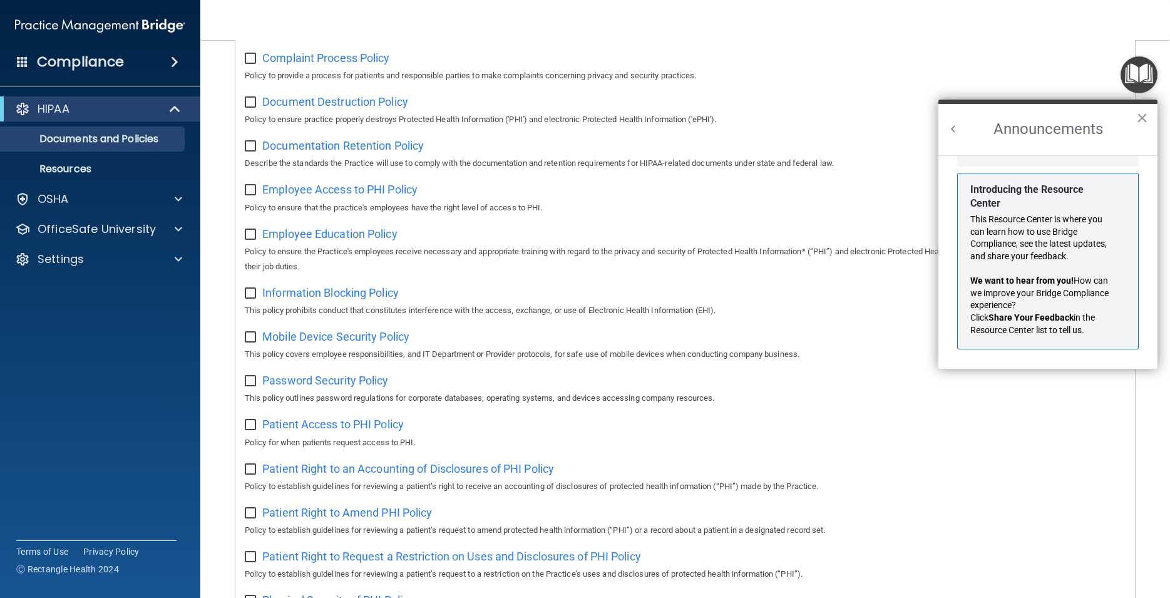
click at [1139, 117] on button "×" at bounding box center [1142, 118] width 12 height 20
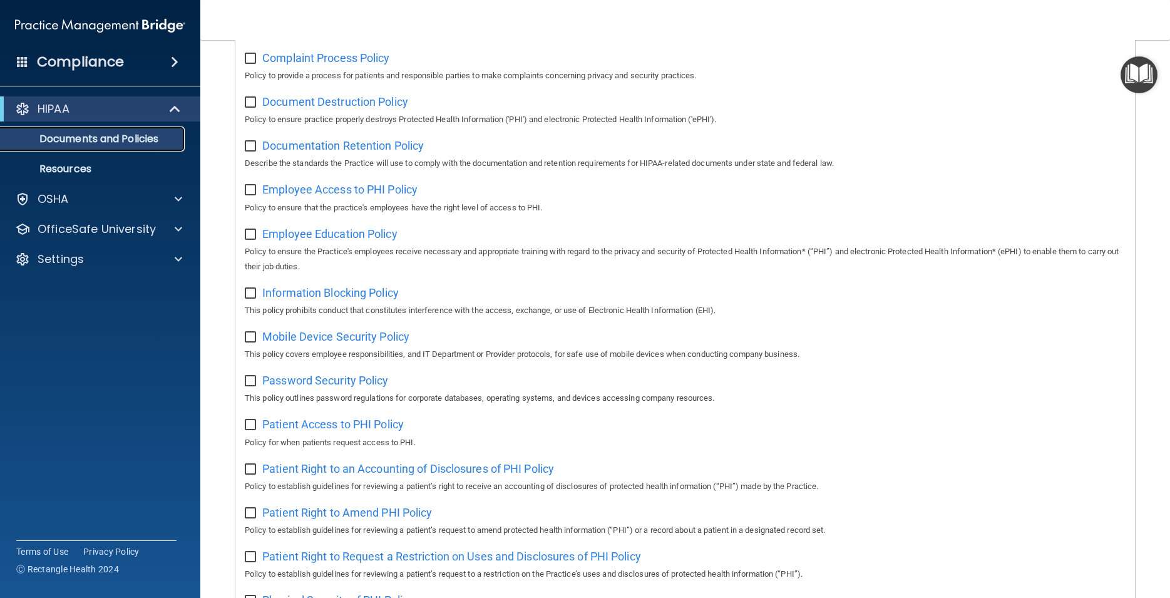
click at [145, 139] on p "Documents and Policies" at bounding box center [93, 139] width 171 height 13
click at [104, 108] on div "HIPAA" at bounding box center [83, 108] width 155 height 15
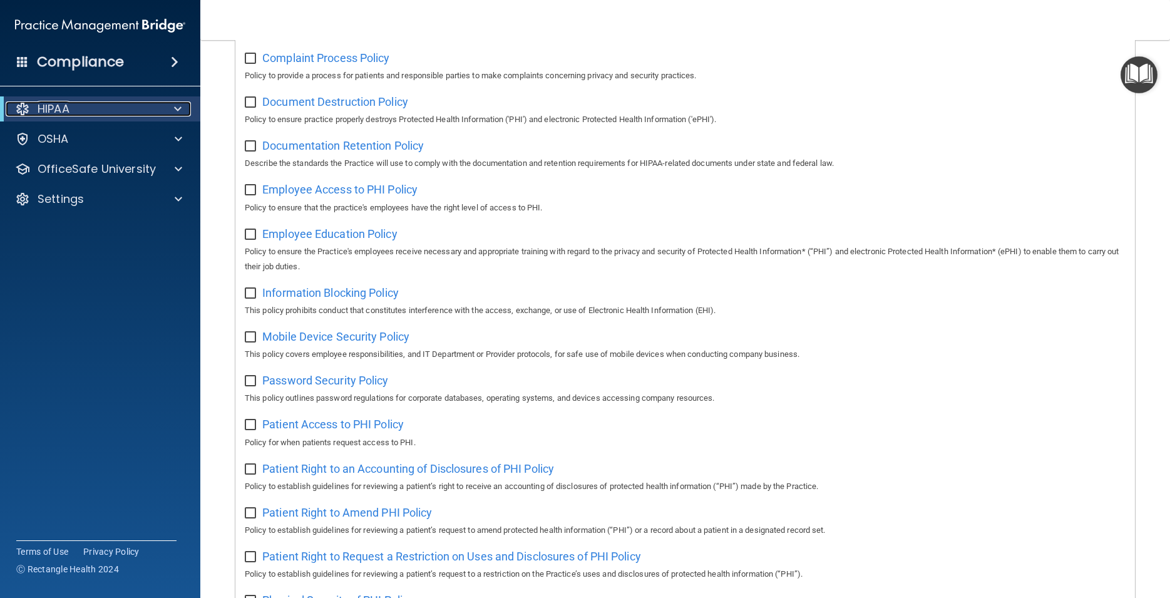
click at [104, 108] on div "HIPAA" at bounding box center [83, 108] width 155 height 15
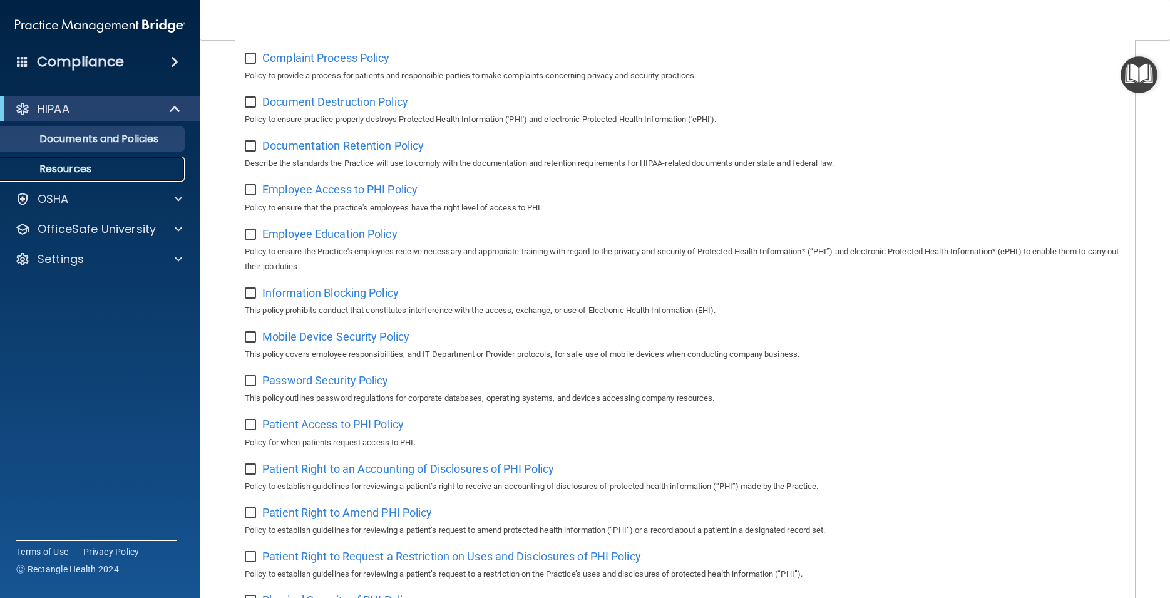
click at [108, 172] on p "Resources" at bounding box center [93, 169] width 171 height 13
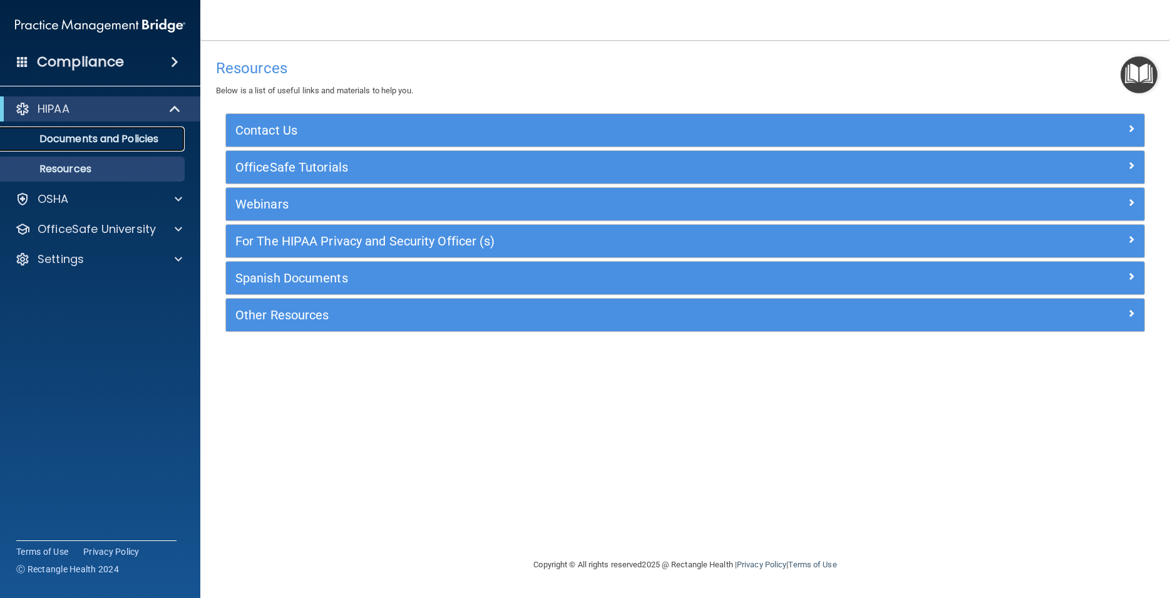
click at [115, 144] on p "Documents and Policies" at bounding box center [93, 139] width 171 height 13
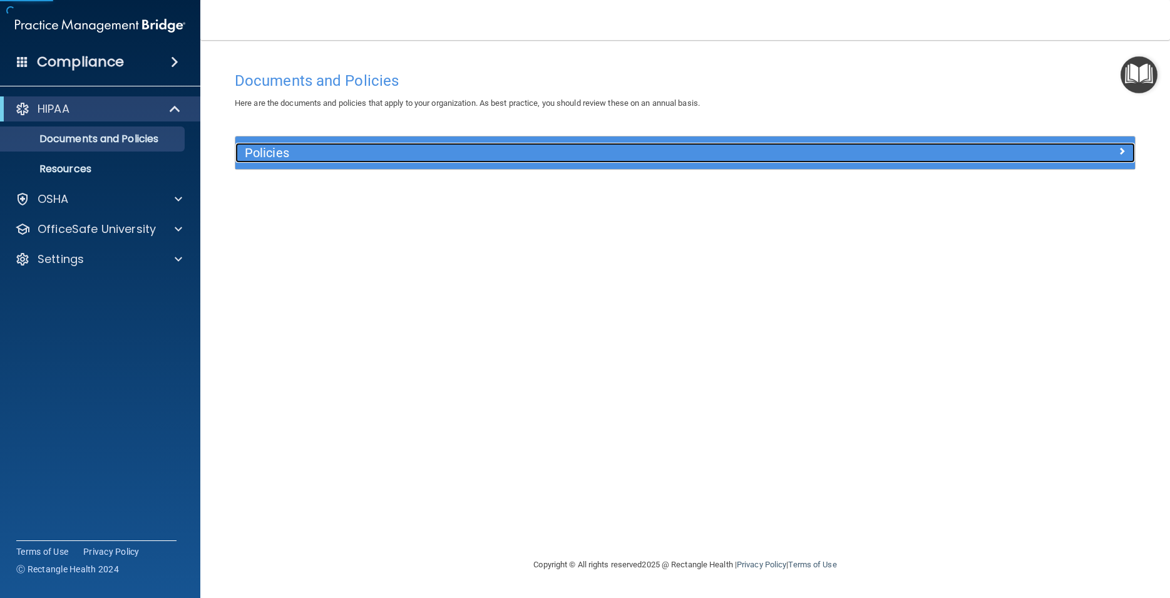
click at [298, 159] on h5 "Policies" at bounding box center [573, 153] width 656 height 14
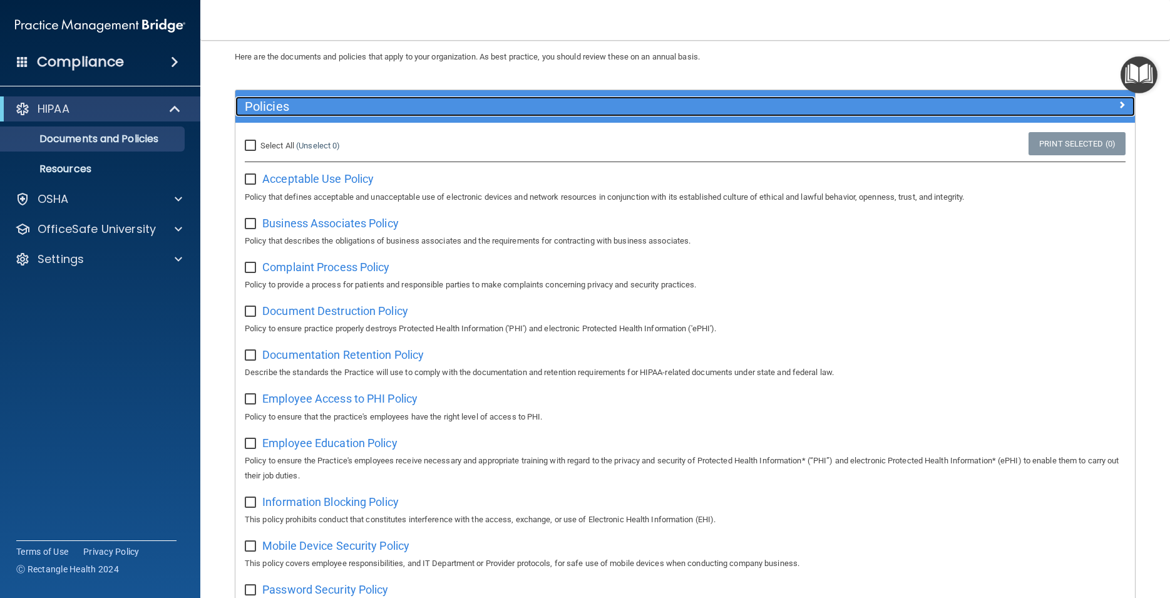
scroll to position [56, 0]
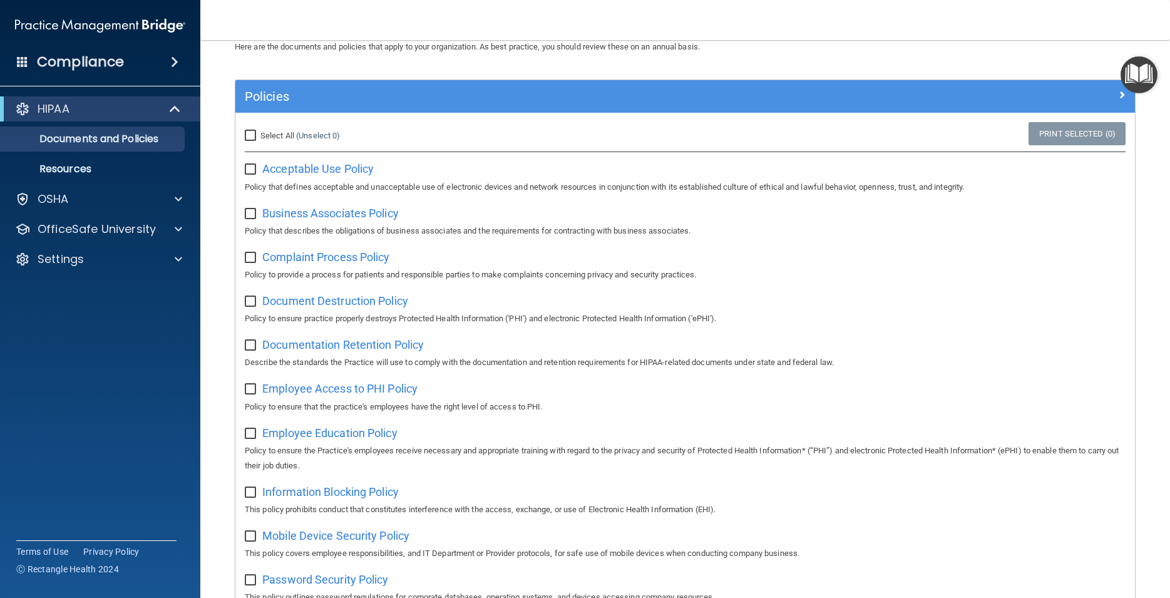
click at [252, 170] on input "checkbox" at bounding box center [252, 170] width 14 height 10
checkbox input "true"
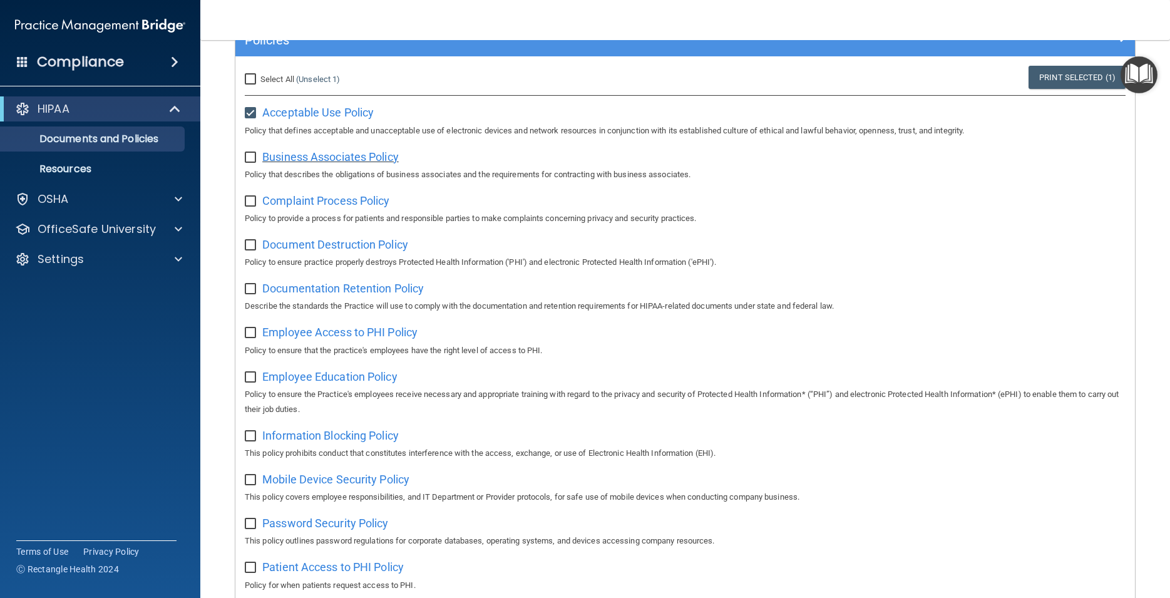
click at [363, 159] on span "Business Associates Policy" at bounding box center [330, 156] width 136 height 13
click at [249, 158] on input "checkbox" at bounding box center [252, 158] width 14 height 10
checkbox input "true"
click at [367, 202] on span "Complaint Process Policy" at bounding box center [325, 200] width 127 height 13
click at [249, 205] on input "checkbox" at bounding box center [252, 202] width 14 height 10
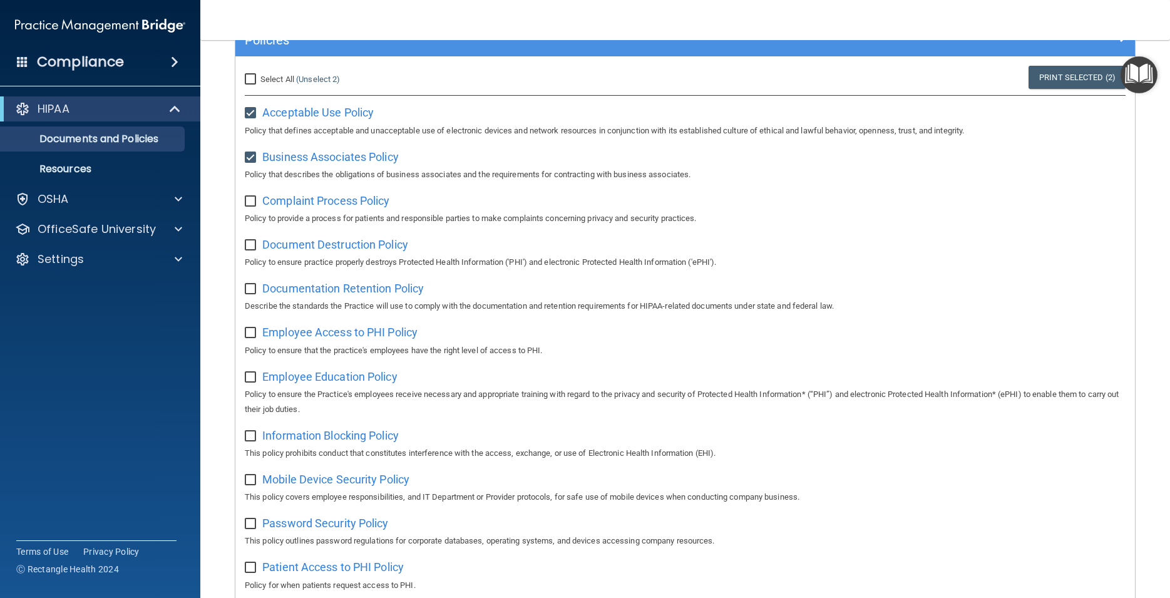
checkbox input "true"
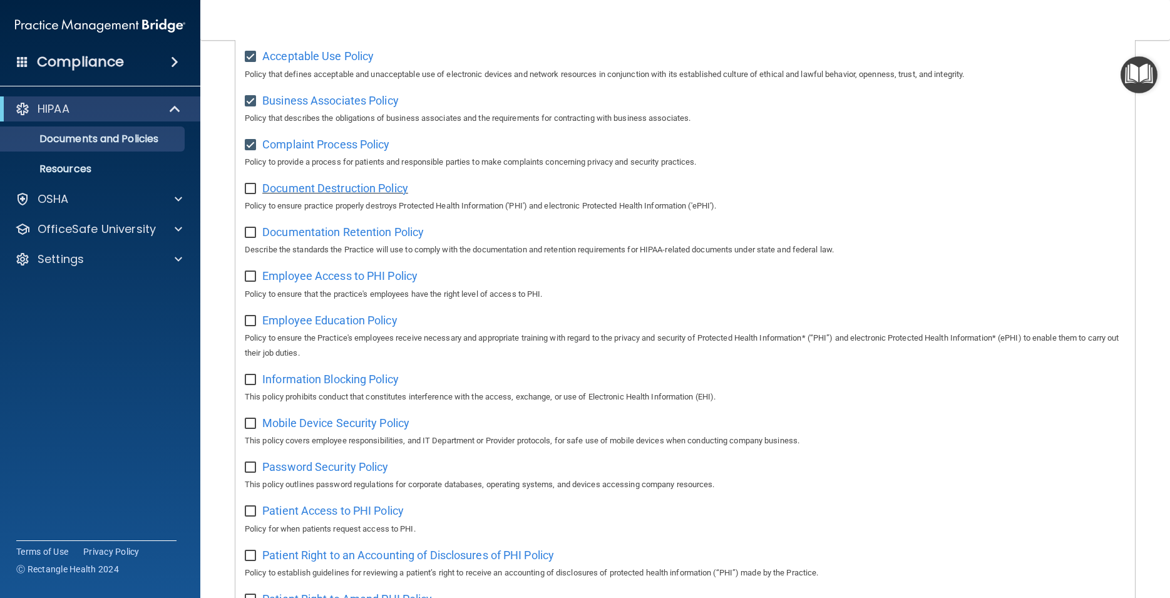
click at [366, 195] on span "Document Destruction Policy" at bounding box center [335, 188] width 146 height 13
click at [252, 188] on input "checkbox" at bounding box center [252, 189] width 14 height 10
checkbox input "true"
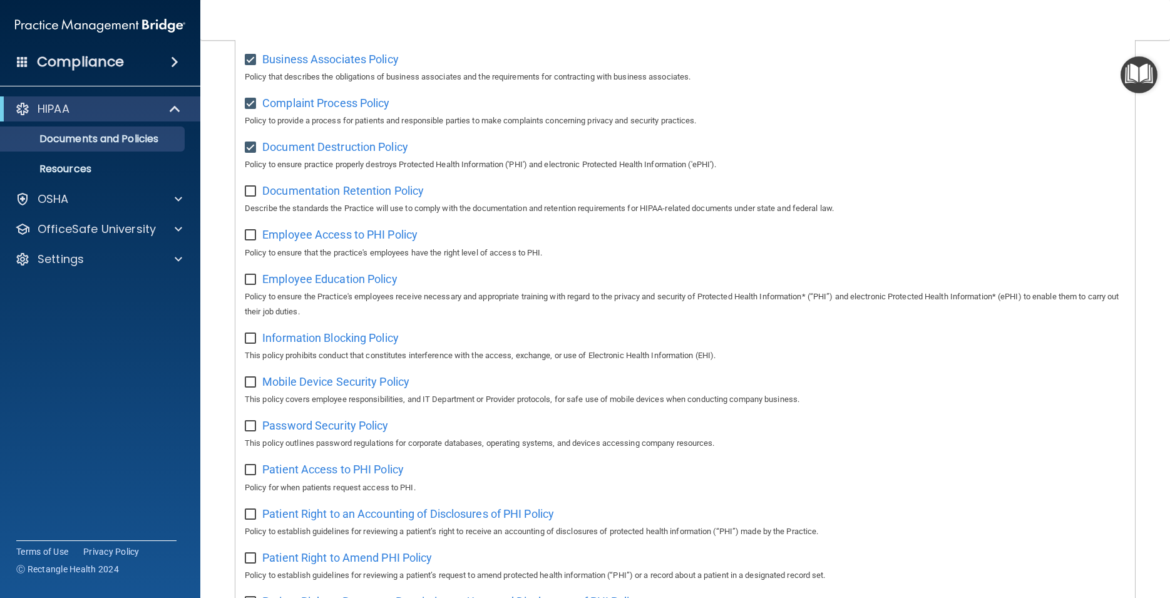
scroll to position [225, 0]
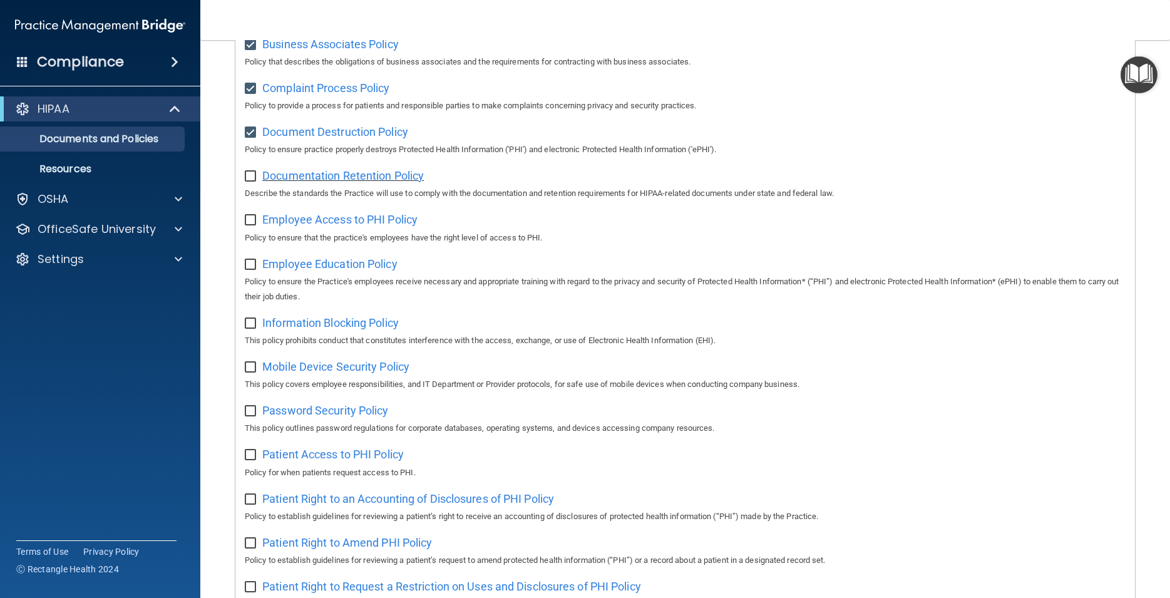
click at [347, 173] on span "Documentation Retention Policy" at bounding box center [343, 175] width 162 height 13
click at [252, 176] on input "checkbox" at bounding box center [252, 177] width 14 height 10
checkbox input "true"
click at [405, 224] on span "Employee Access to PHI Policy" at bounding box center [339, 219] width 155 height 13
click at [253, 222] on input "checkbox" at bounding box center [252, 220] width 14 height 10
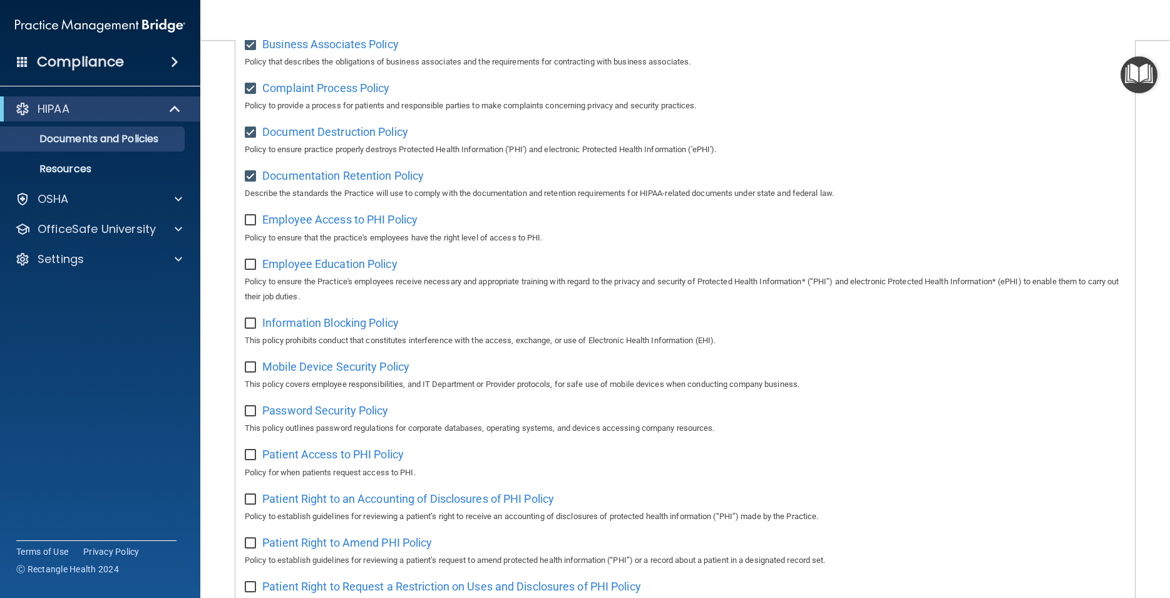
checkbox input "true"
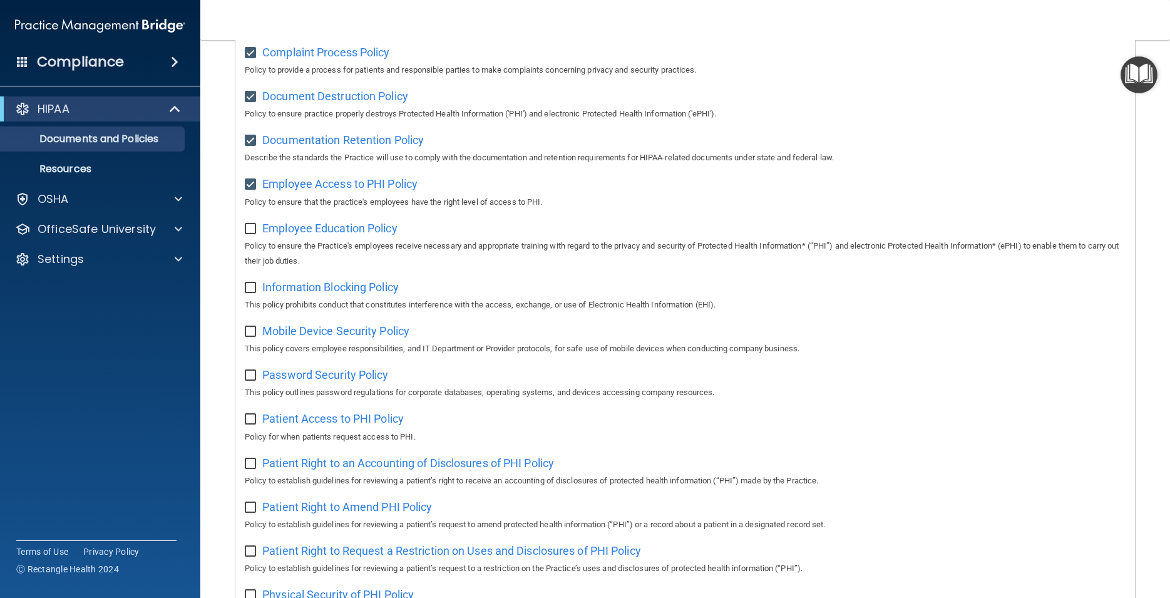
scroll to position [282, 0]
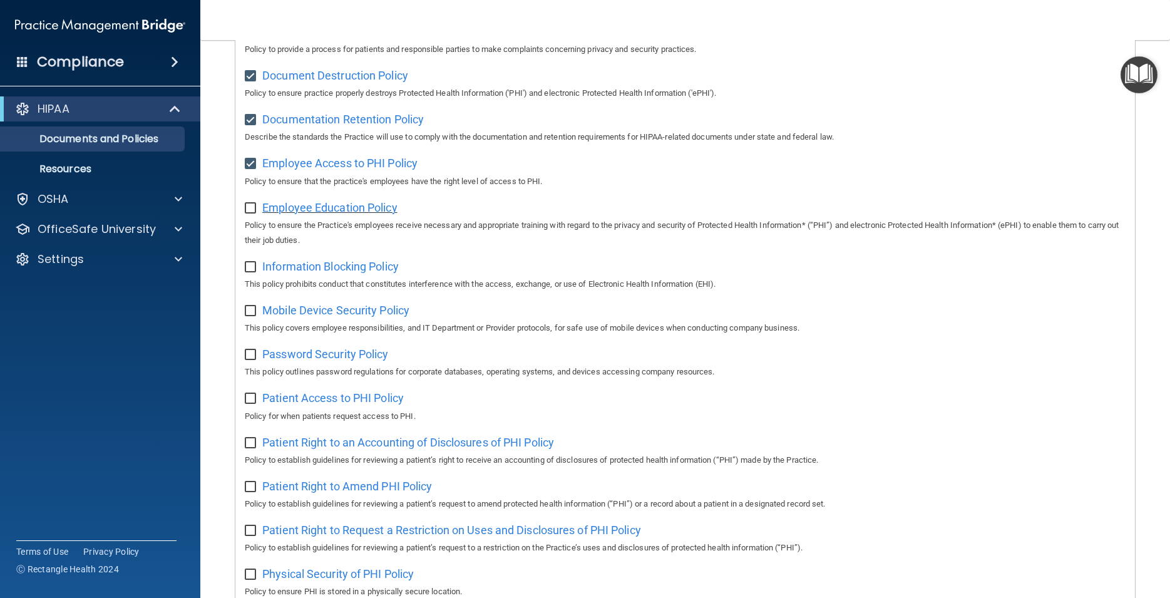
click at [378, 214] on span "Employee Education Policy" at bounding box center [329, 207] width 135 height 13
click at [250, 210] on input "checkbox" at bounding box center [252, 208] width 14 height 10
checkbox input "true"
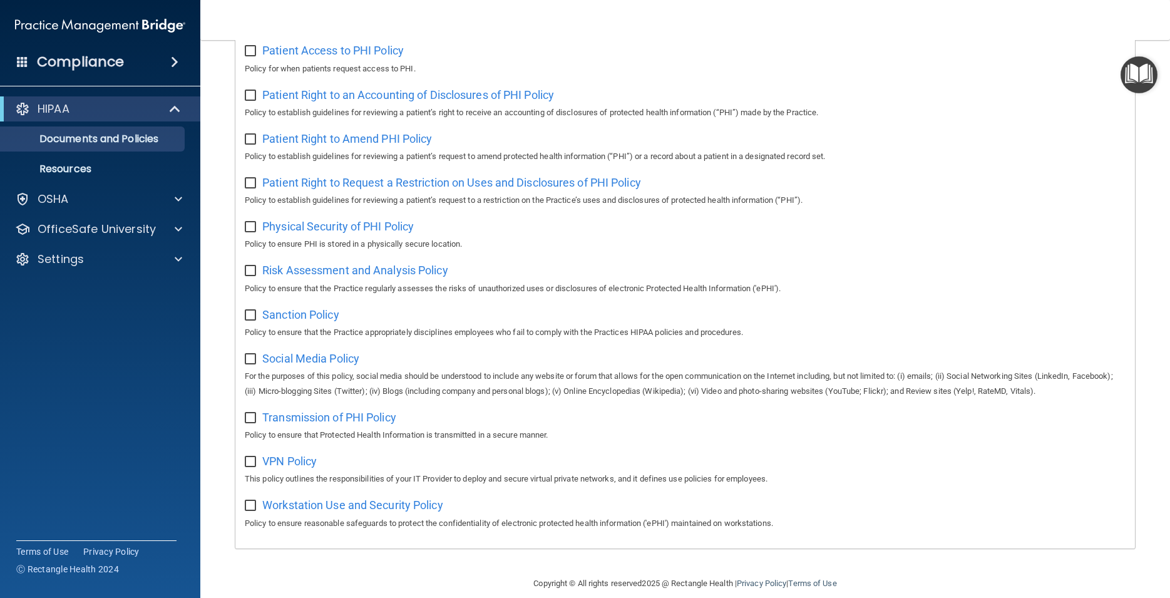
scroll to position [650, 0]
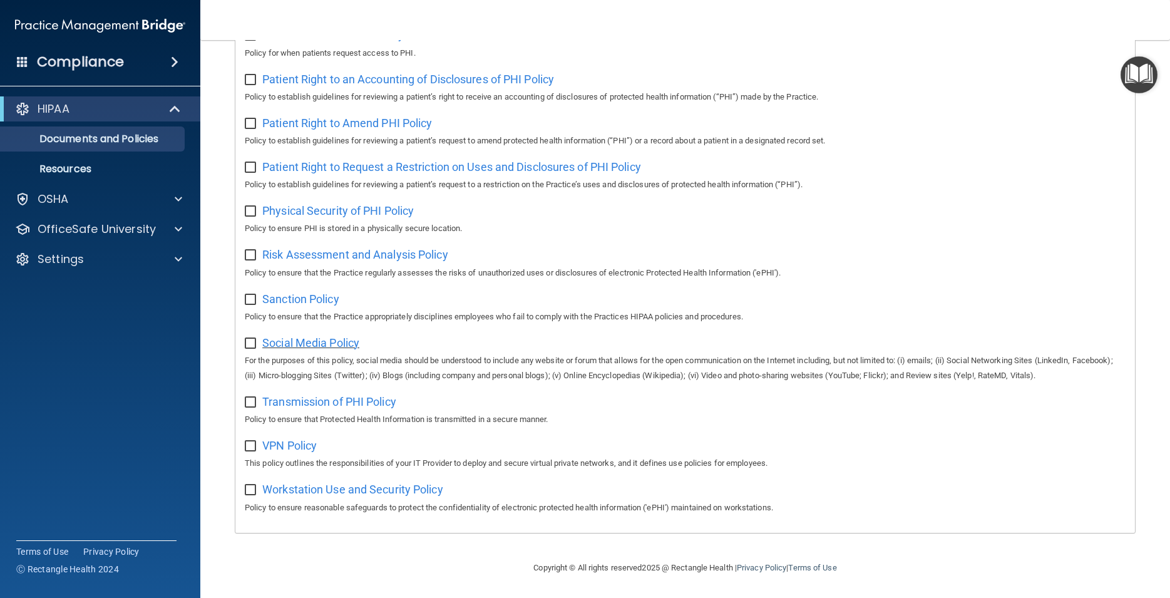
click at [347, 348] on span "Social Media Policy" at bounding box center [310, 342] width 97 height 13
click at [250, 344] on input "checkbox" at bounding box center [252, 344] width 14 height 10
checkbox input "true"
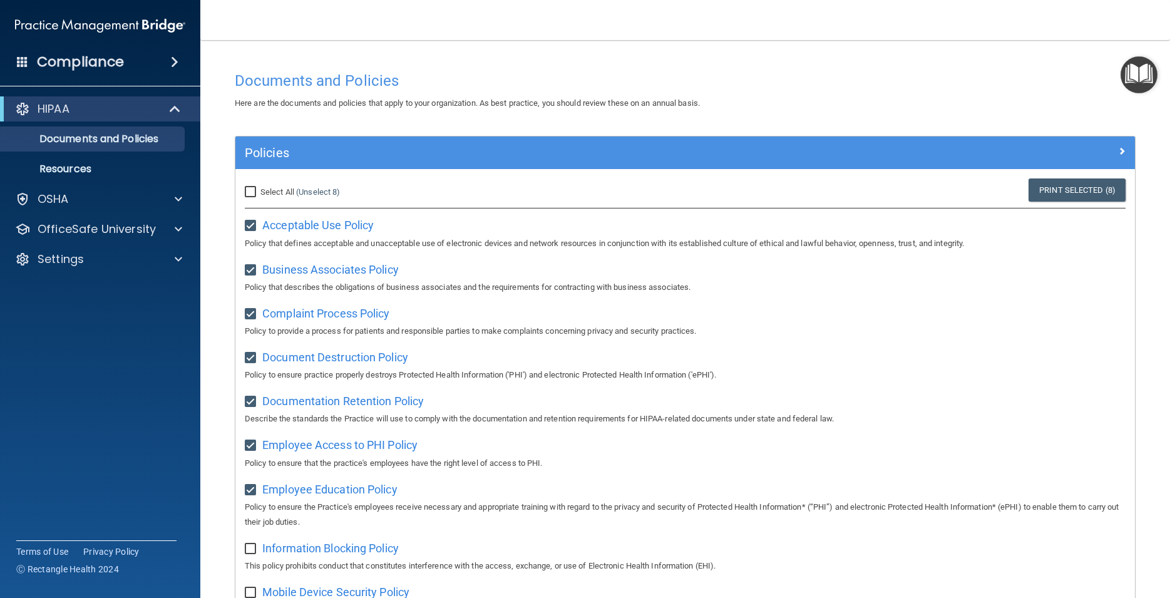
scroll to position [56, 0]
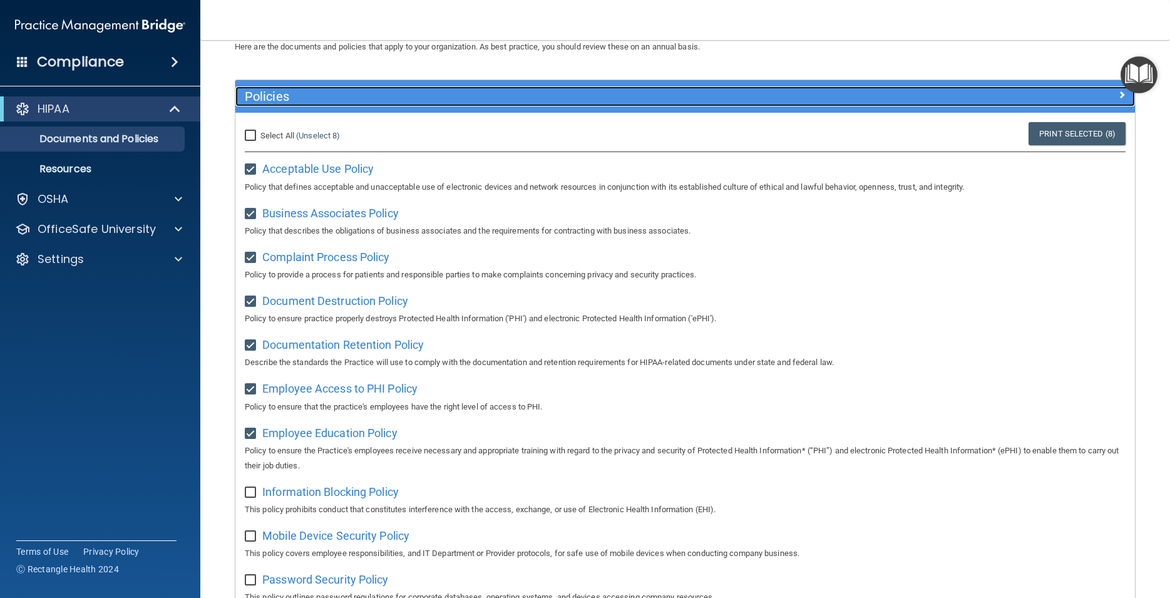
click at [1118, 95] on span at bounding box center [1122, 94] width 8 height 15
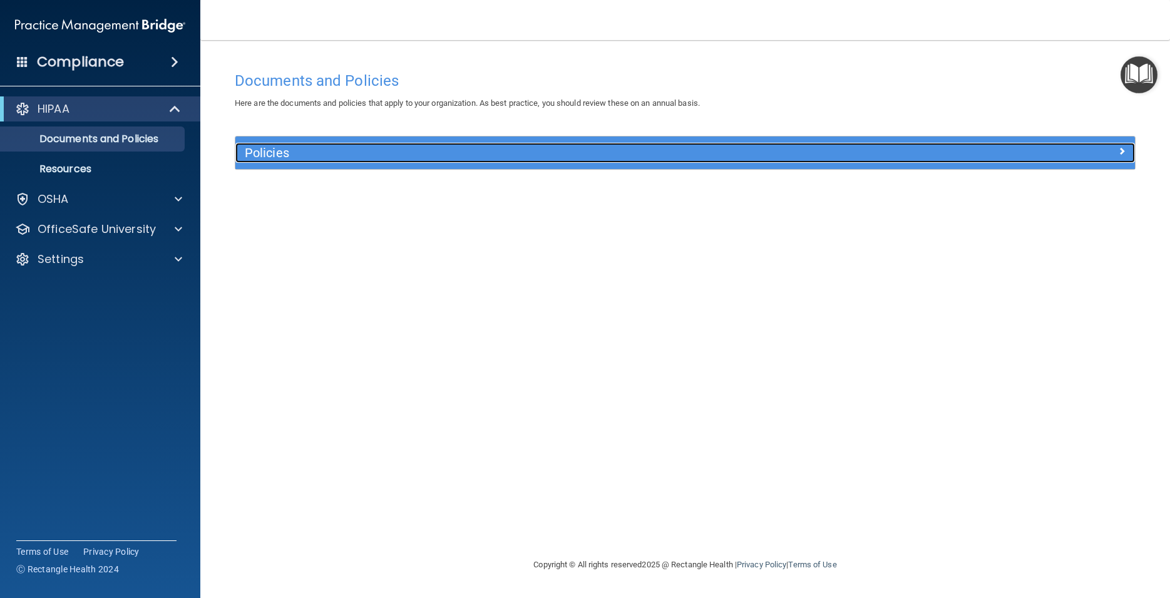
scroll to position [0, 0]
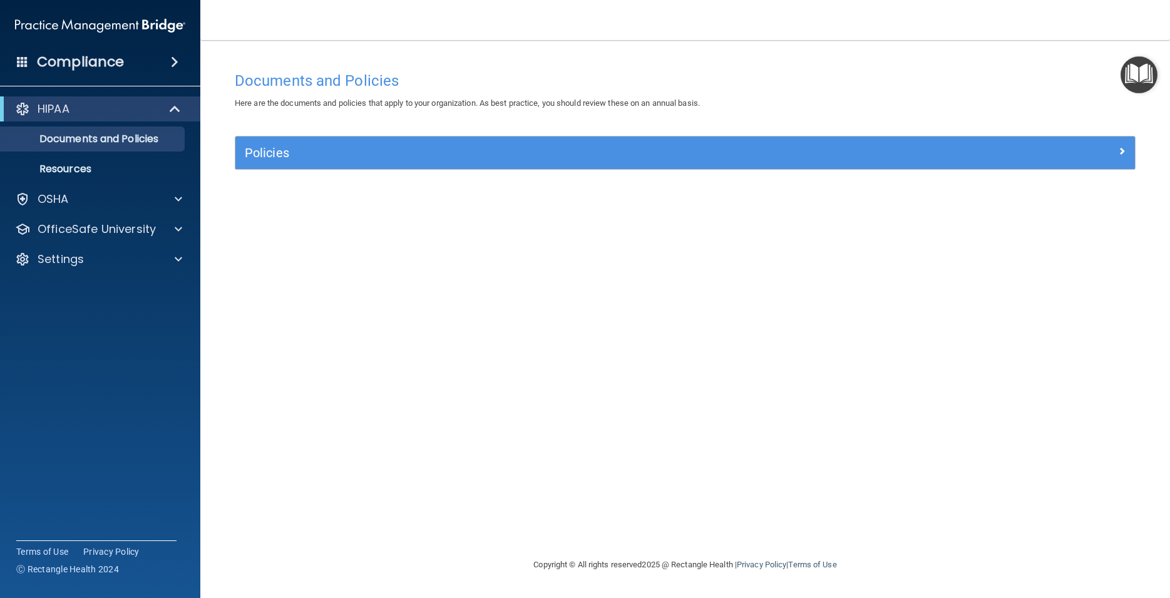
click at [1113, 95] on div "Documents and Policies" at bounding box center [685, 80] width 920 height 31
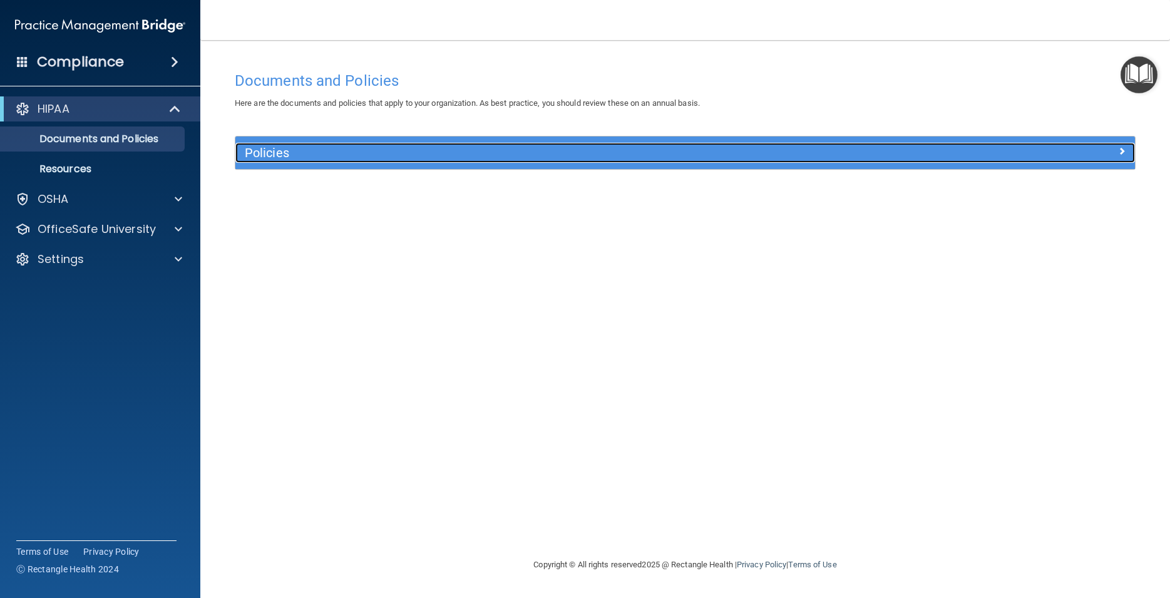
click at [1109, 148] on div at bounding box center [1022, 150] width 225 height 15
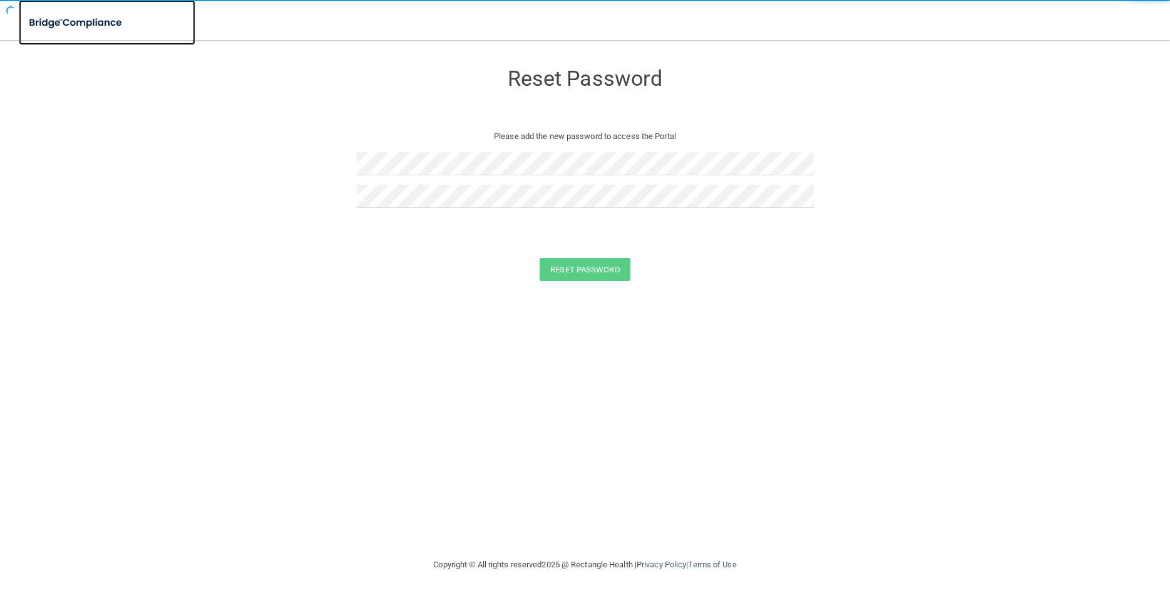
click at [75, 24] on img at bounding box center [76, 23] width 115 height 26
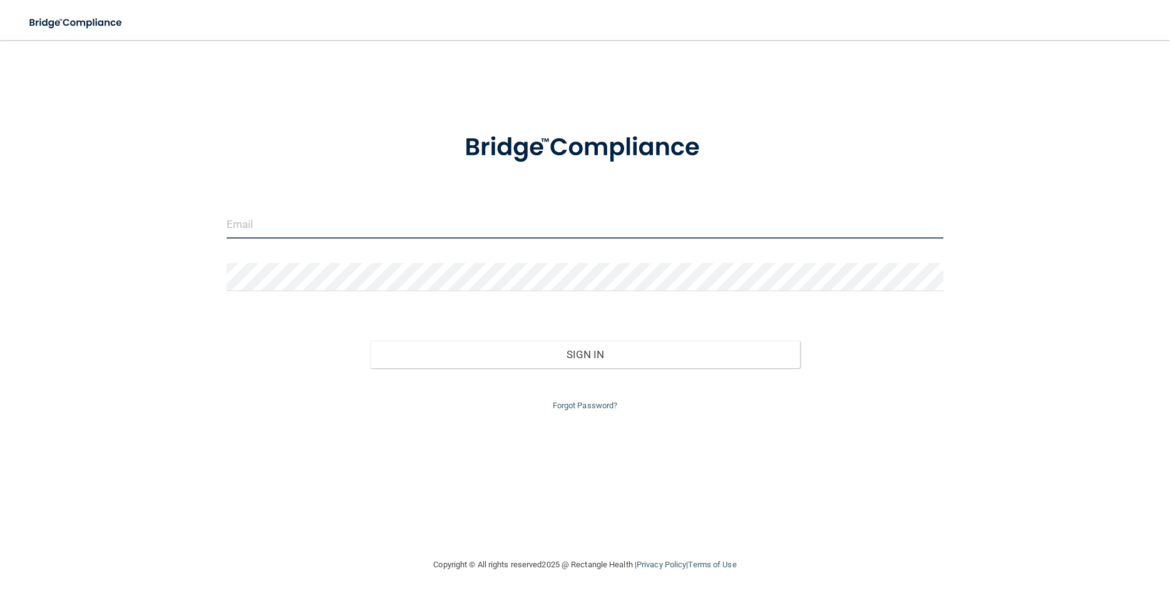
click at [279, 232] on input "email" at bounding box center [585, 224] width 717 height 28
type input "[EMAIL_ADDRESS][DOMAIN_NAME]"
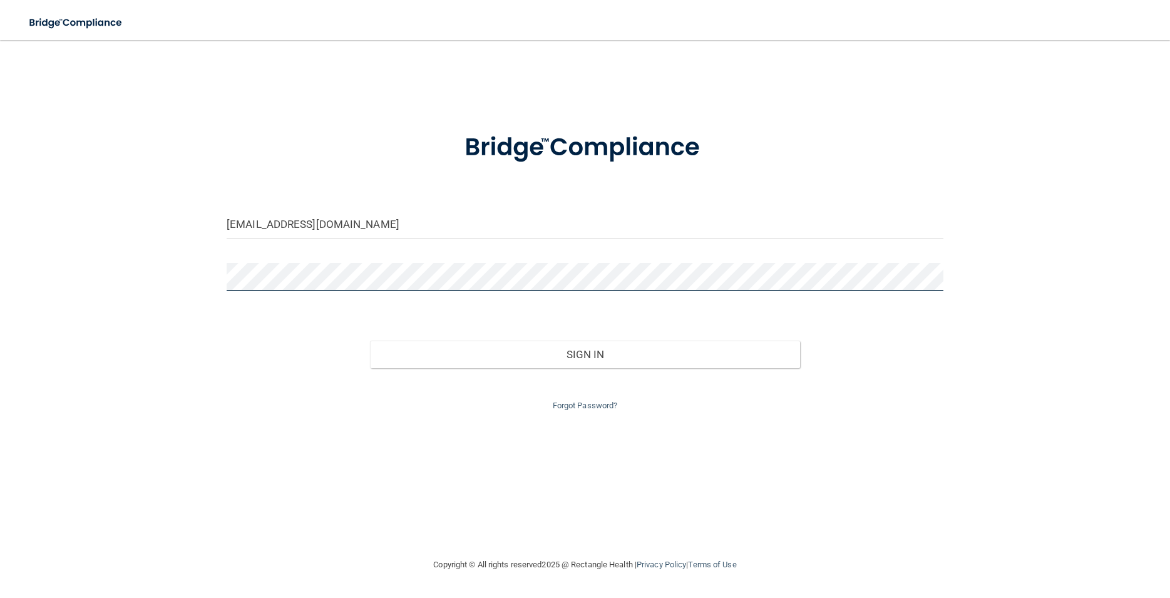
click at [370, 341] on button "Sign In" at bounding box center [585, 355] width 430 height 28
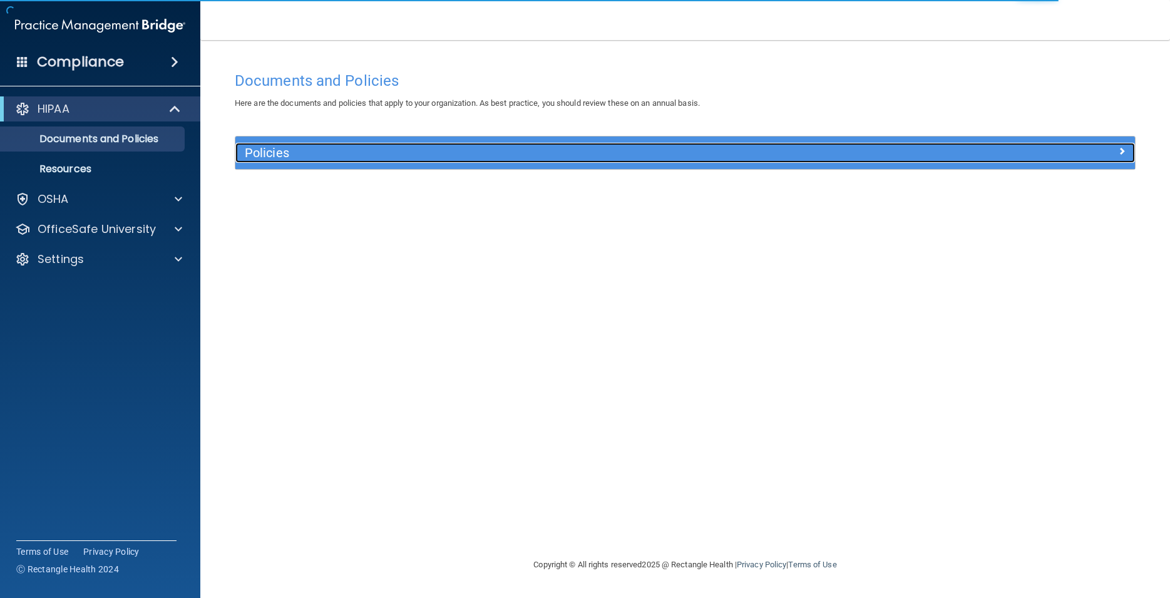
click at [307, 157] on h5 "Policies" at bounding box center [573, 153] width 656 height 14
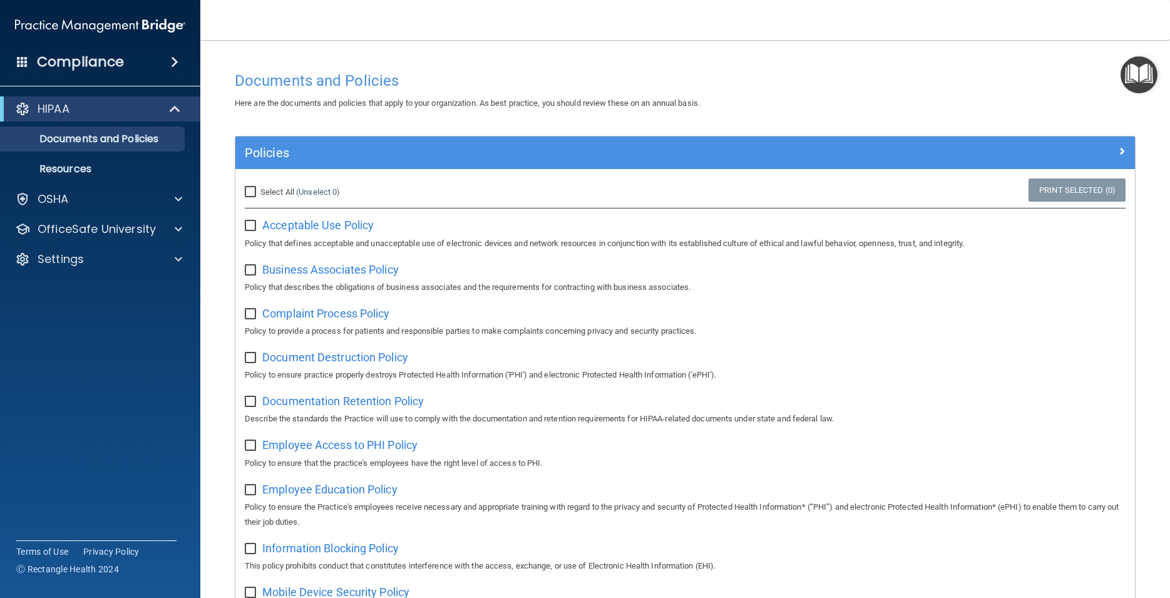
click at [252, 190] on input "Select All (Unselect 0) Unselect All" at bounding box center [252, 192] width 14 height 10
checkbox input "true"
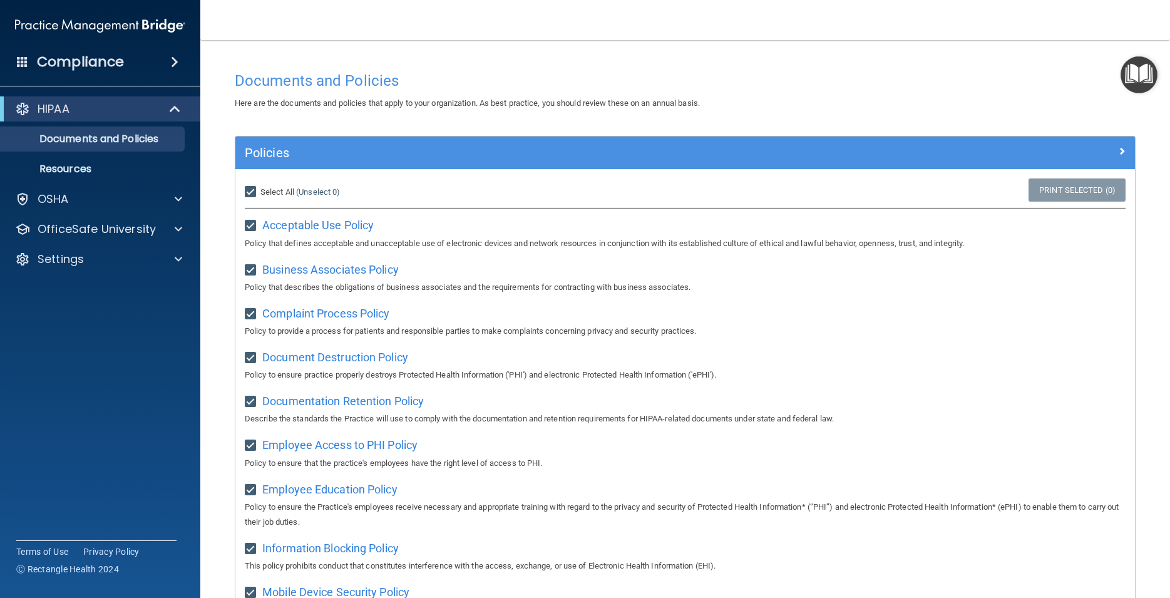
checkbox input "true"
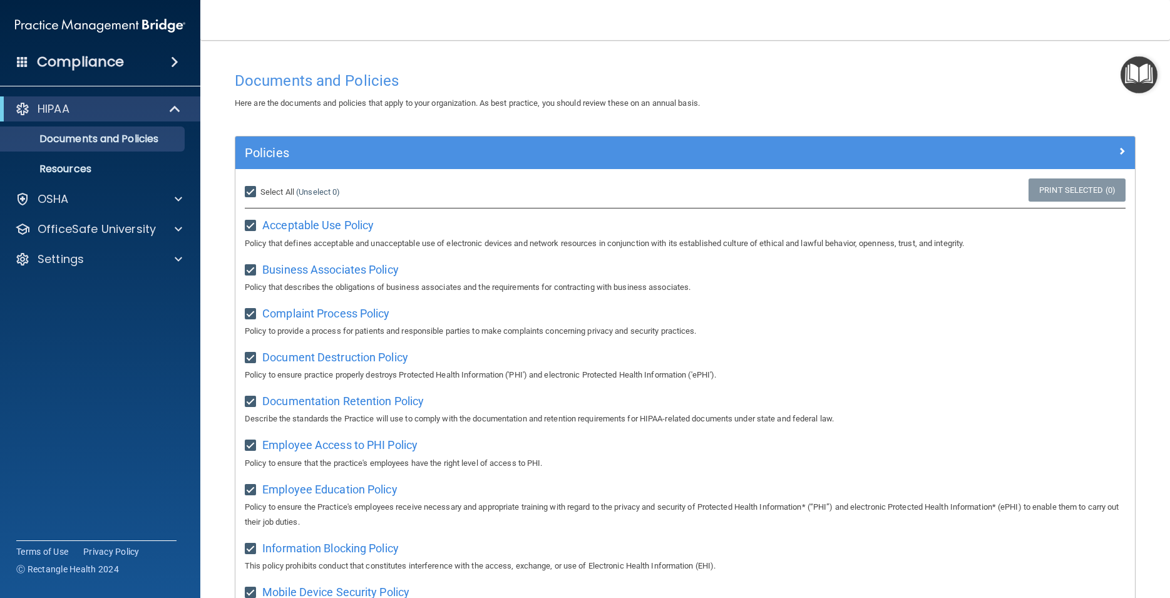
checkbox input "true"
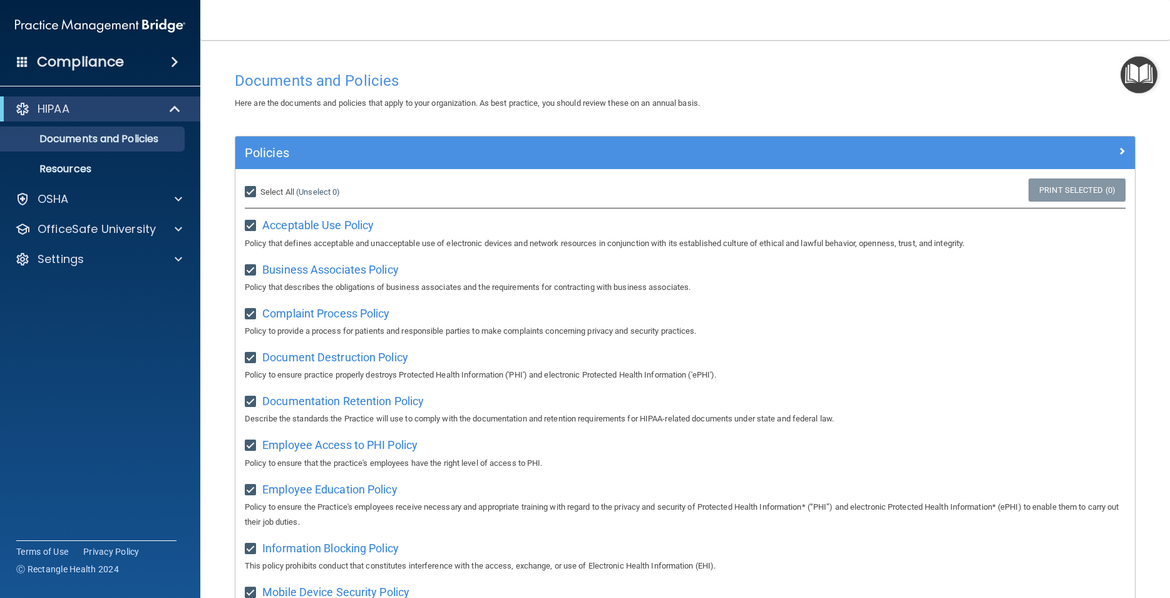
checkbox input "true"
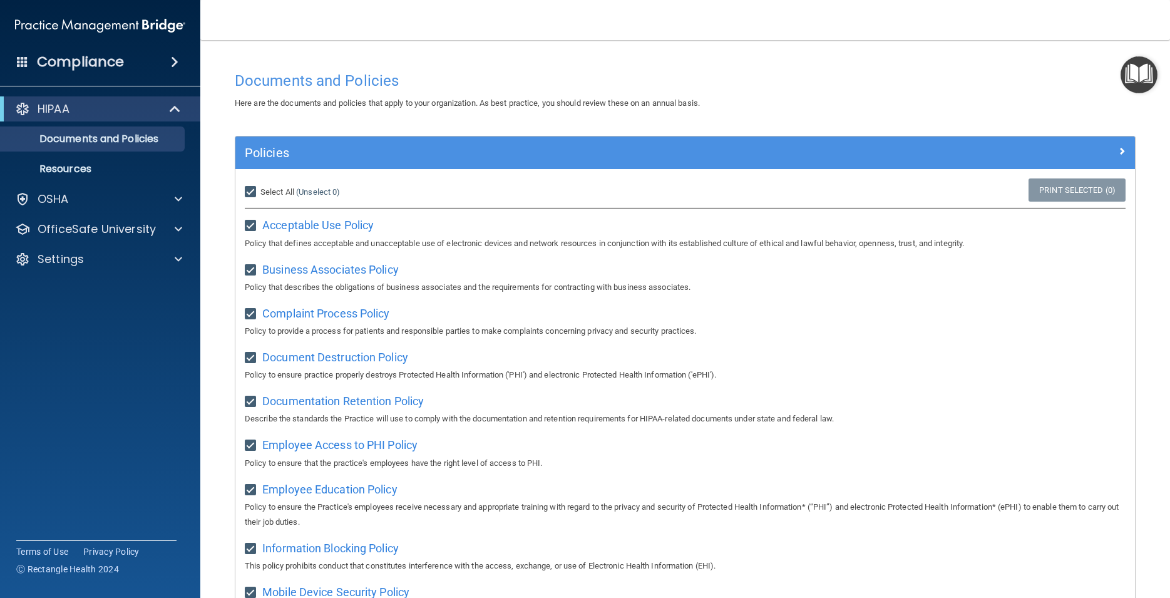
checkbox input "true"
click at [163, 108] on div at bounding box center [175, 108] width 31 height 15
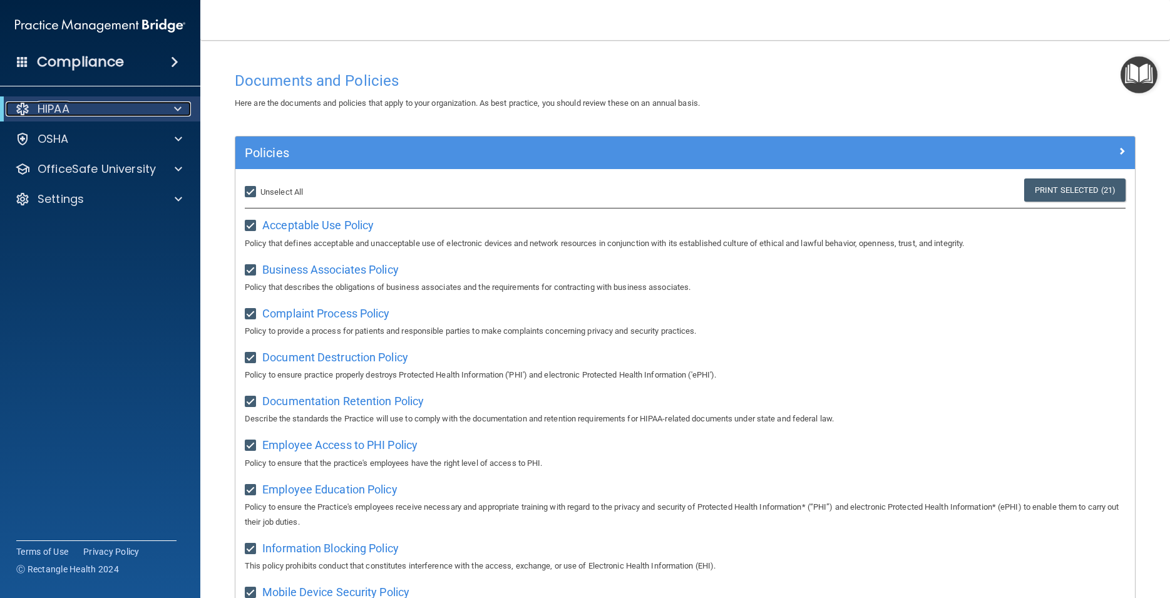
click at [163, 108] on div at bounding box center [175, 108] width 31 height 15
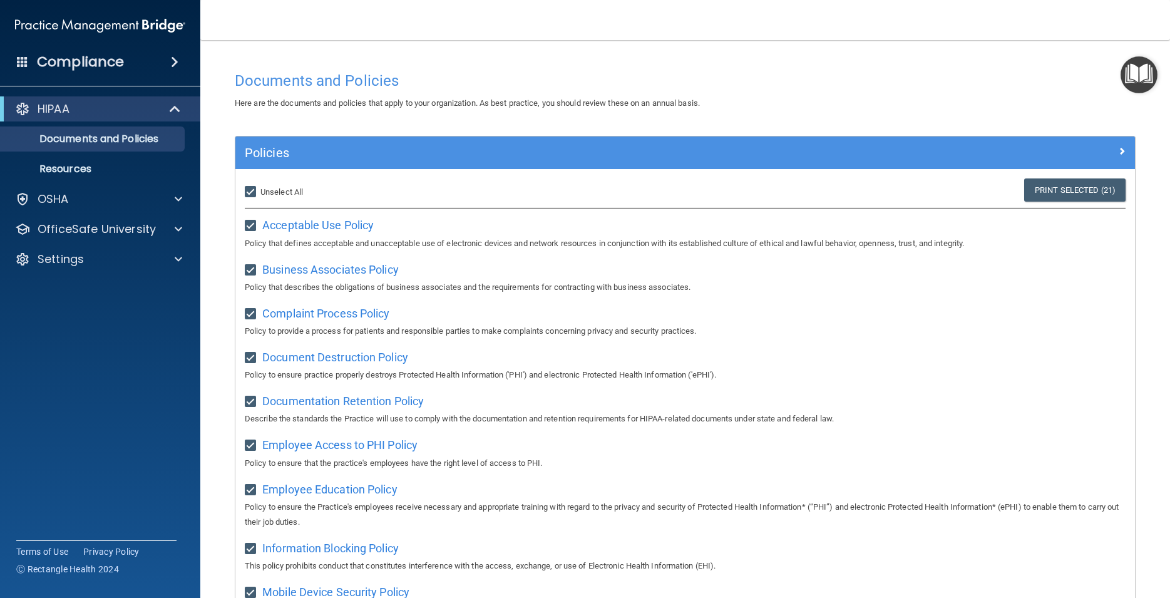
click at [172, 65] on span at bounding box center [175, 61] width 8 height 15
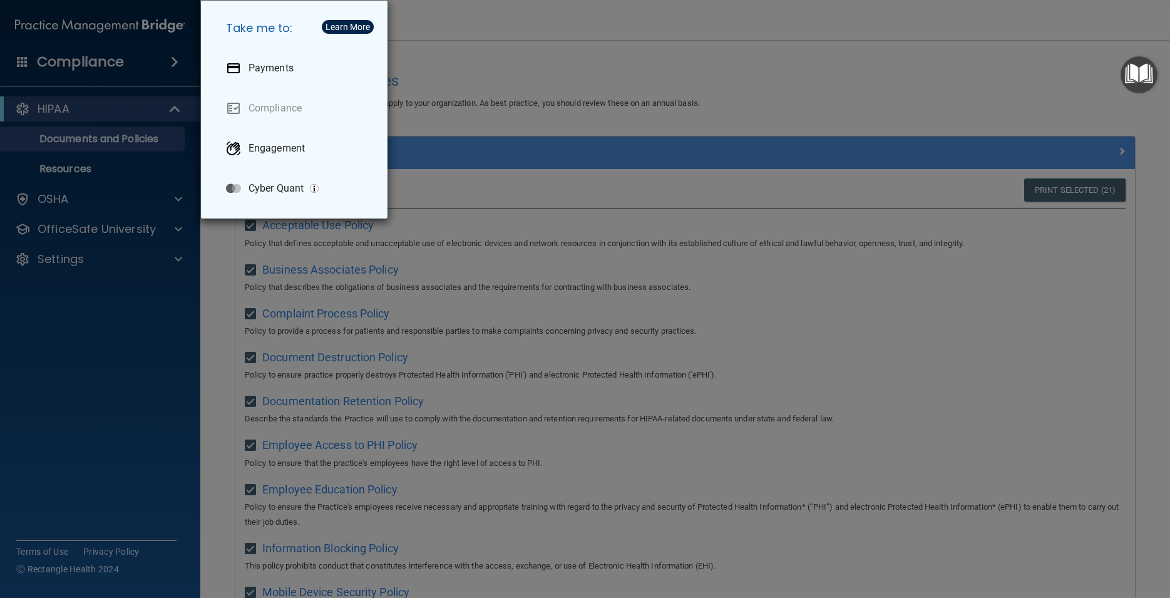
click at [506, 54] on div "Take me to: Payments Compliance Engagement Cyber Quant" at bounding box center [585, 299] width 1170 height 598
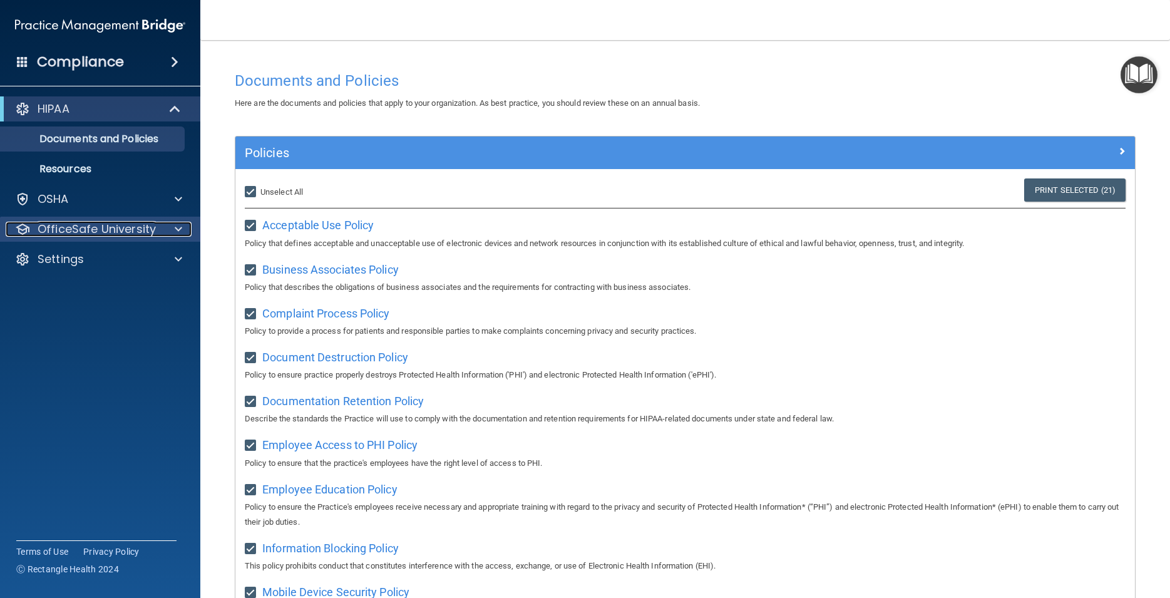
click at [117, 226] on p "OfficeSafe University" at bounding box center [97, 229] width 118 height 15
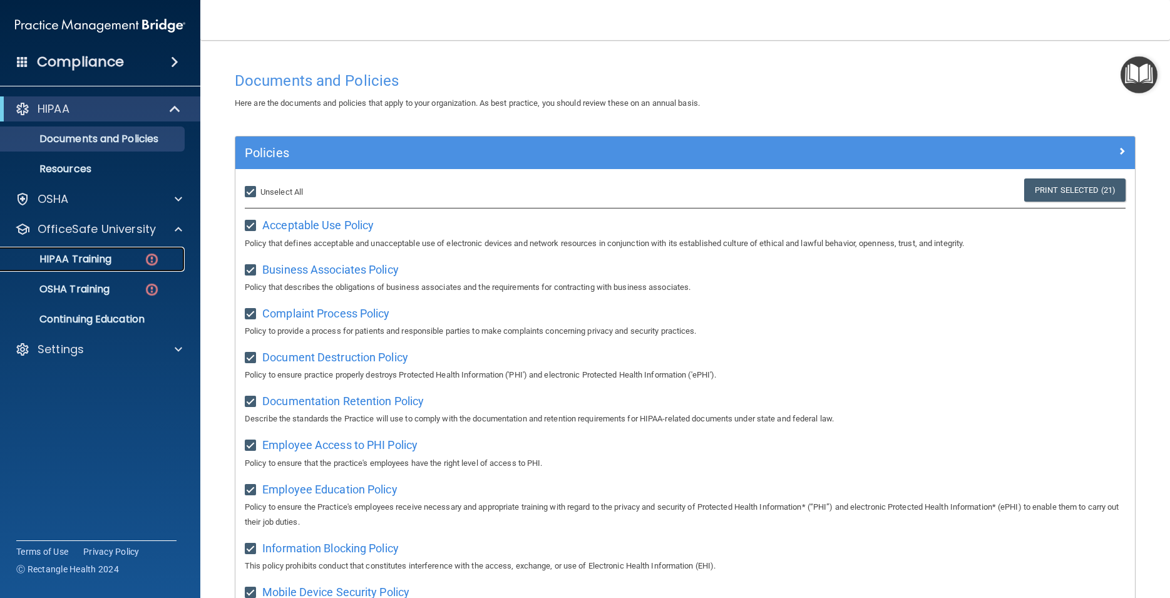
click at [97, 261] on p "HIPAA Training" at bounding box center [59, 259] width 103 height 13
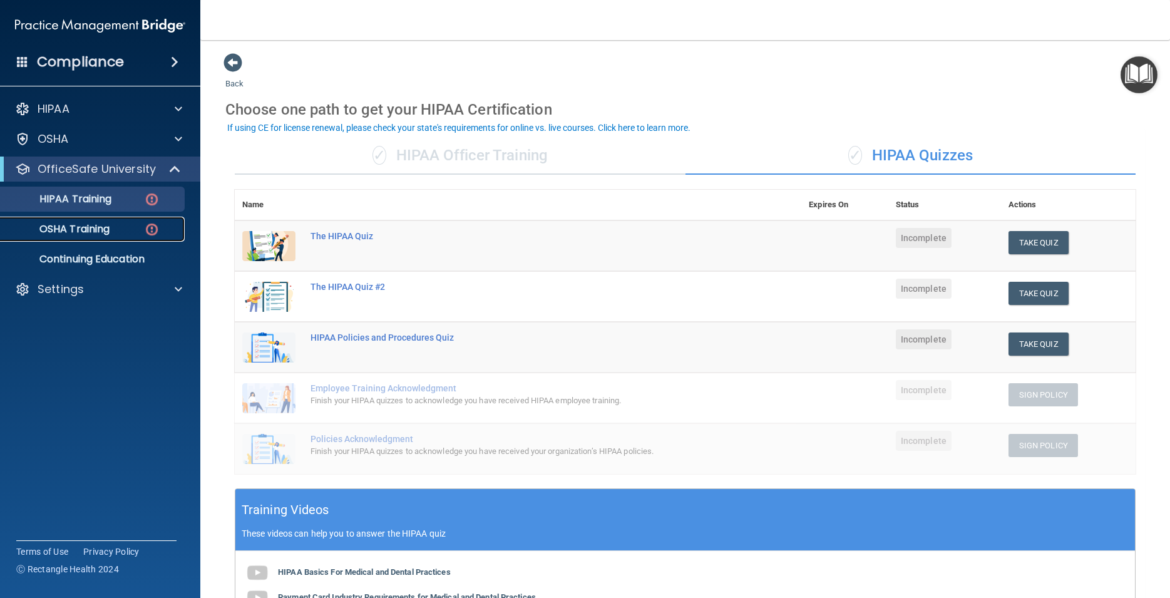
click at [90, 225] on p "OSHA Training" at bounding box center [58, 229] width 101 height 13
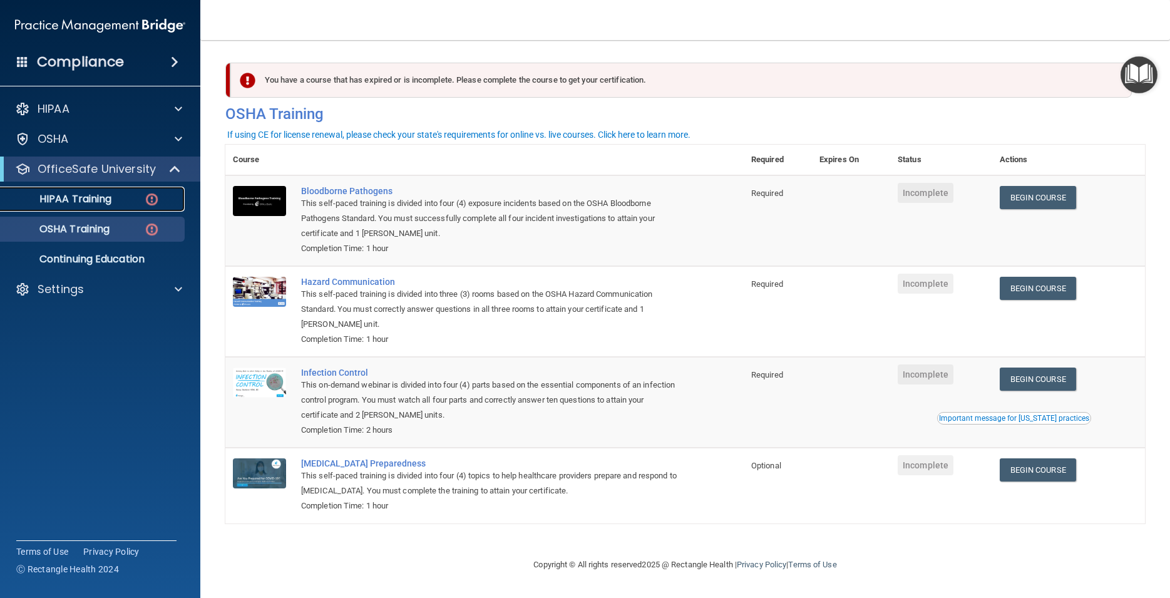
click at [87, 200] on p "HIPAA Training" at bounding box center [59, 199] width 103 height 13
